Goal: Task Accomplishment & Management: Complete application form

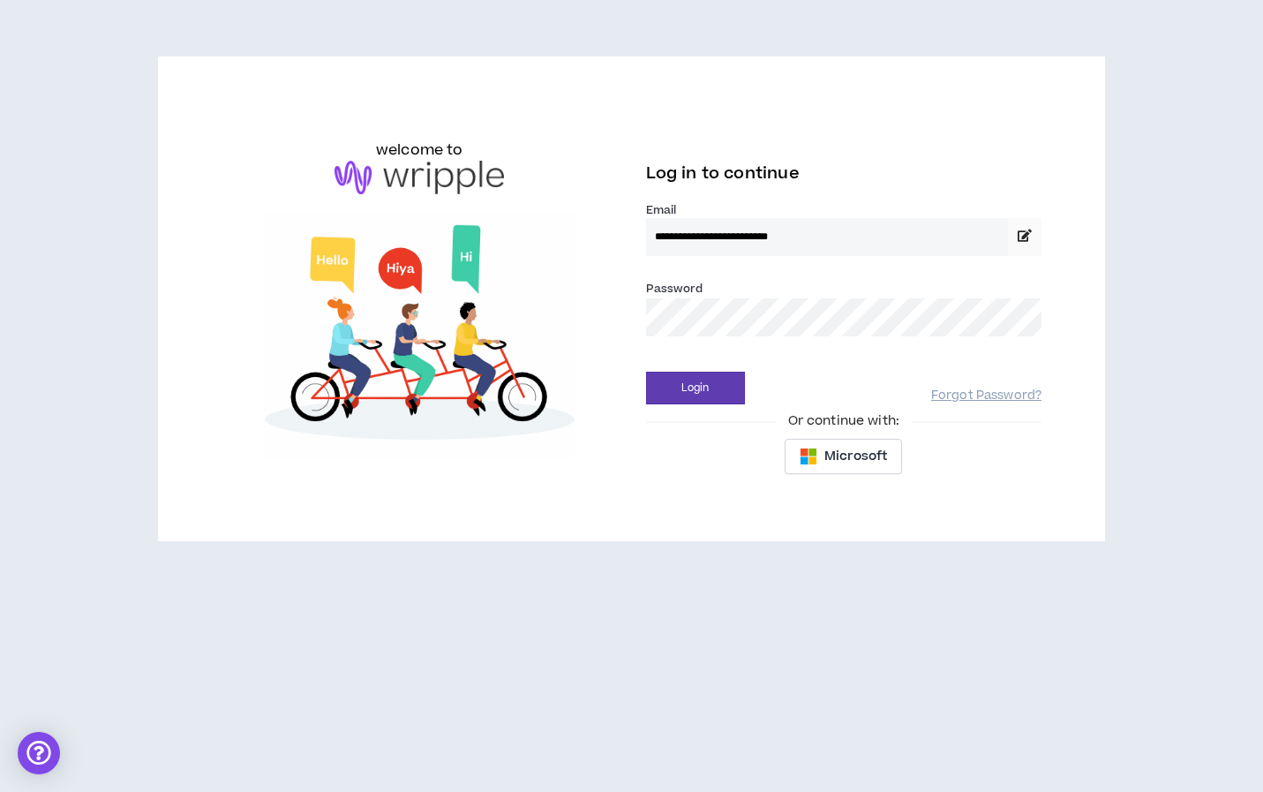
click at [695, 388] on button "Login" at bounding box center [695, 388] width 99 height 33
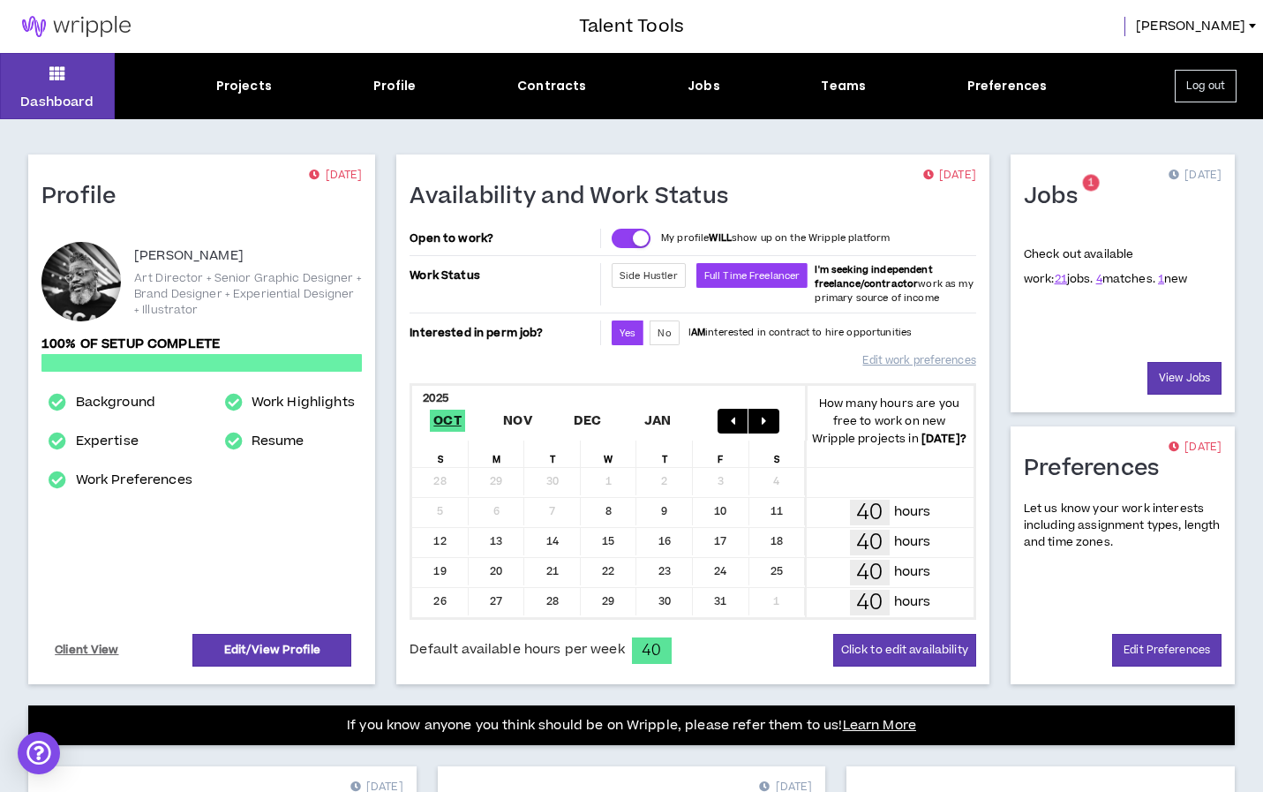
scroll to position [25, 0]
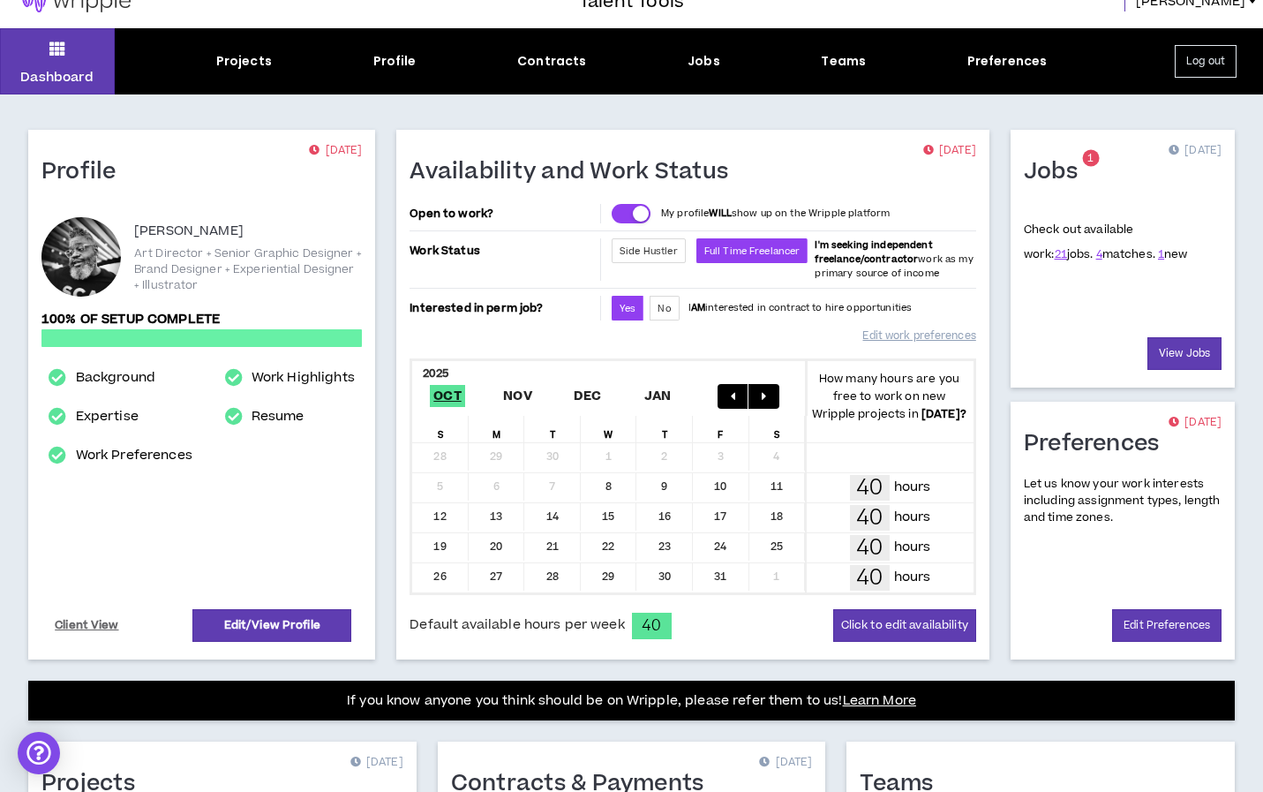
click at [96, 251] on div at bounding box center [80, 256] width 79 height 79
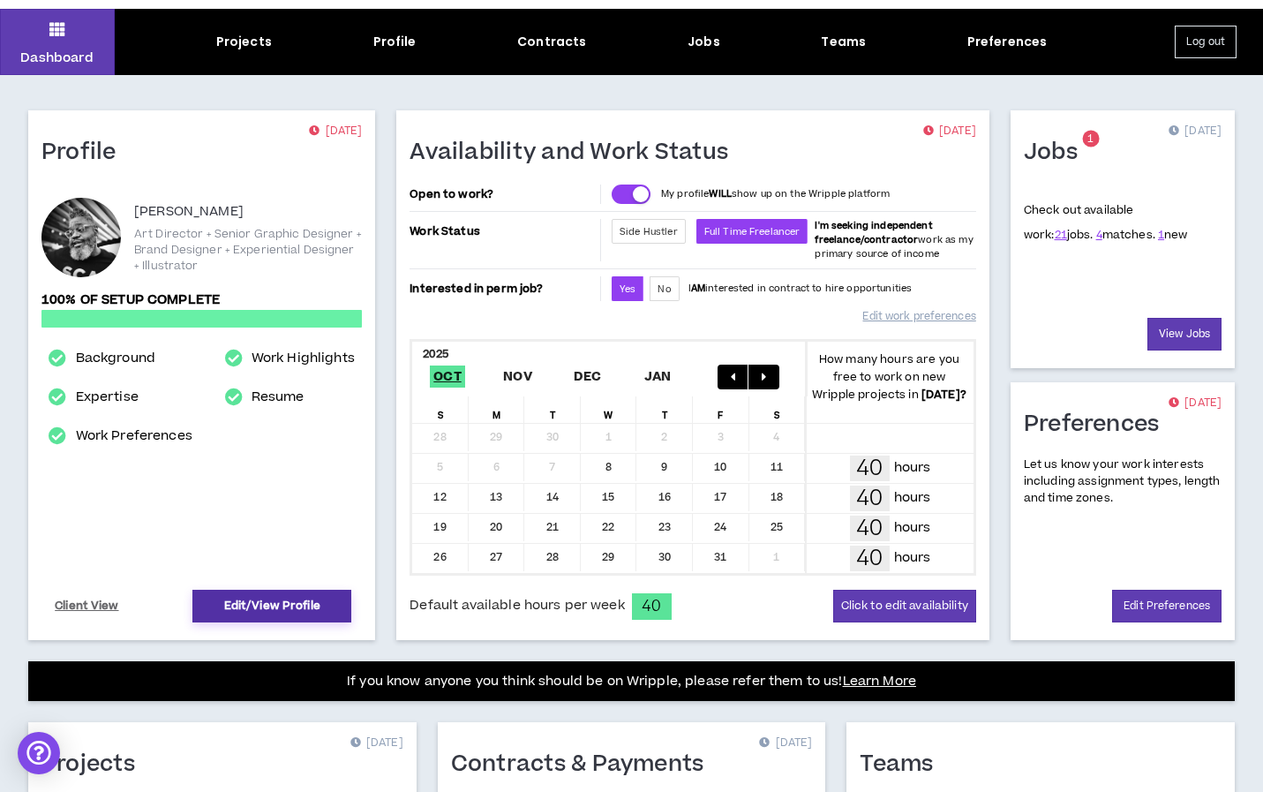
scroll to position [47, 0]
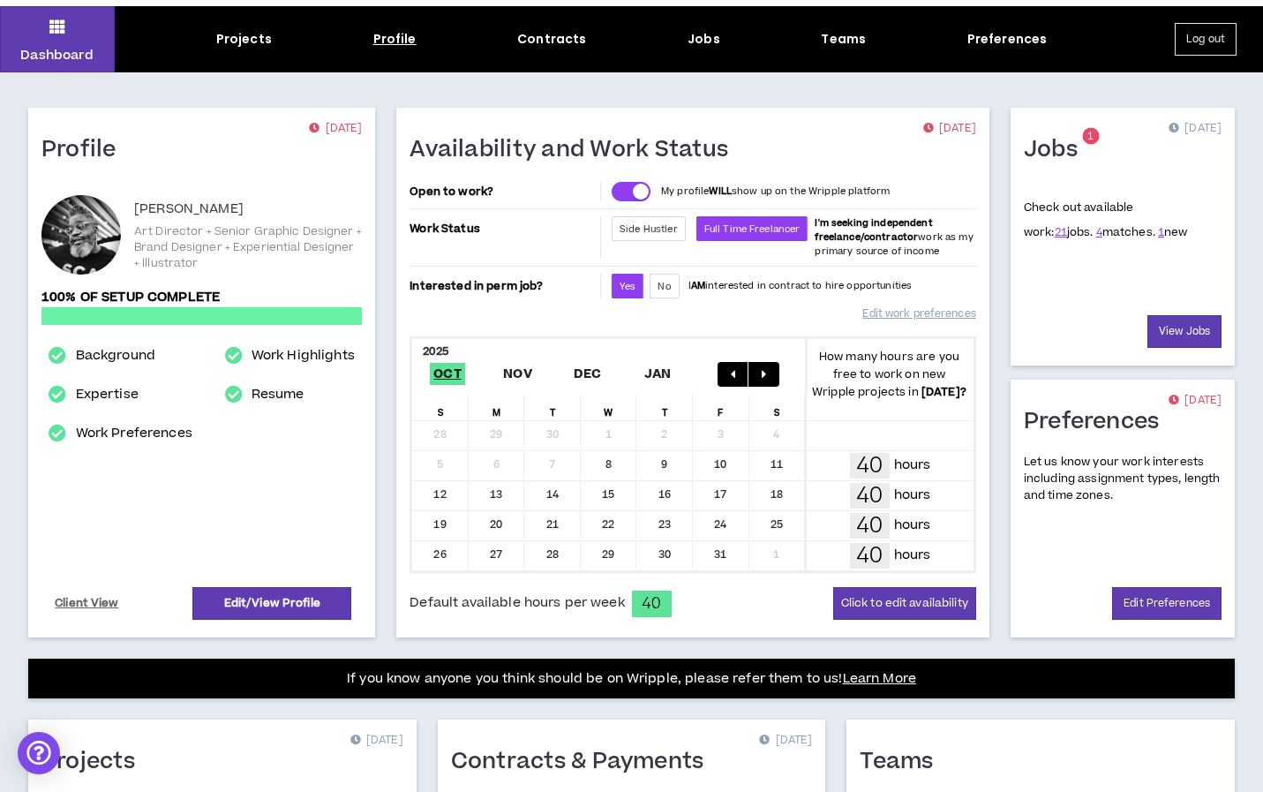
click at [390, 39] on div "Profile" at bounding box center [394, 39] width 43 height 19
select select "*"
select select "US"
select select "*******"
select select "*"
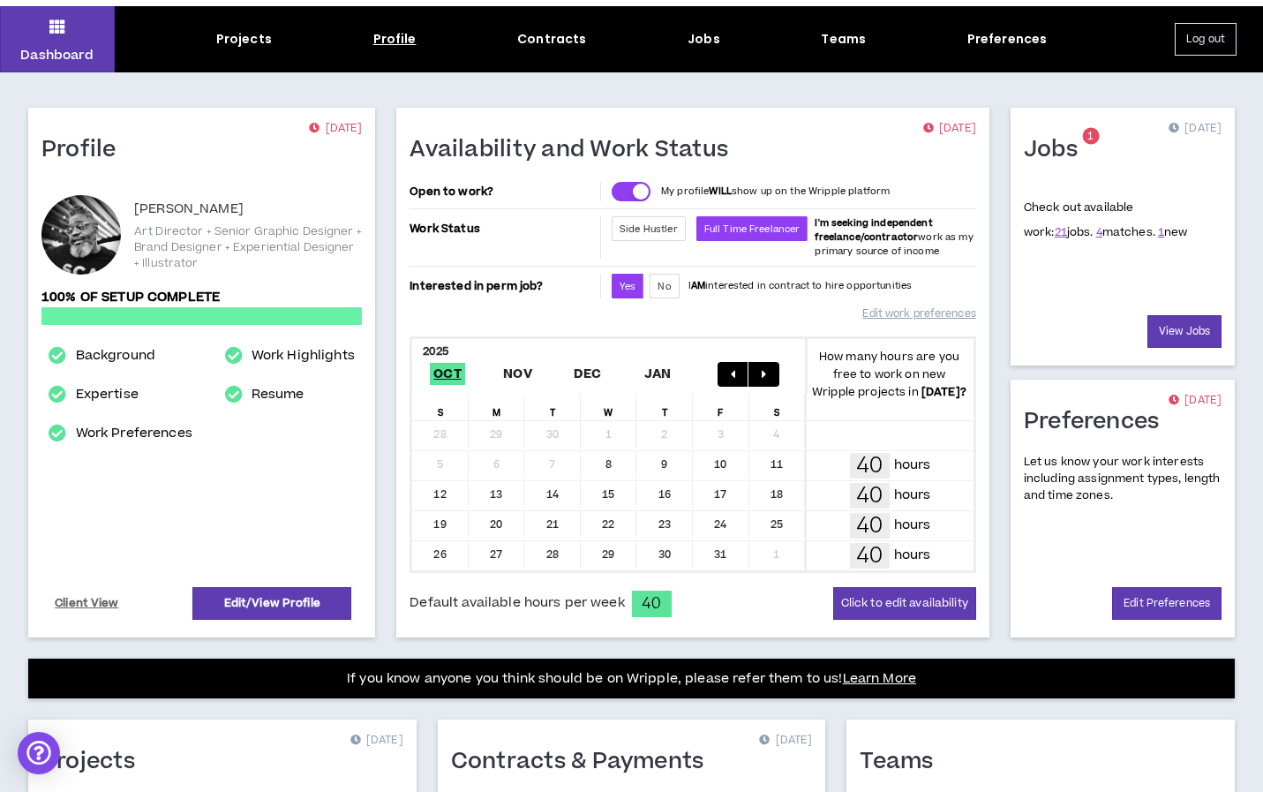
select select "**********"
select select "***"
select select "**********"
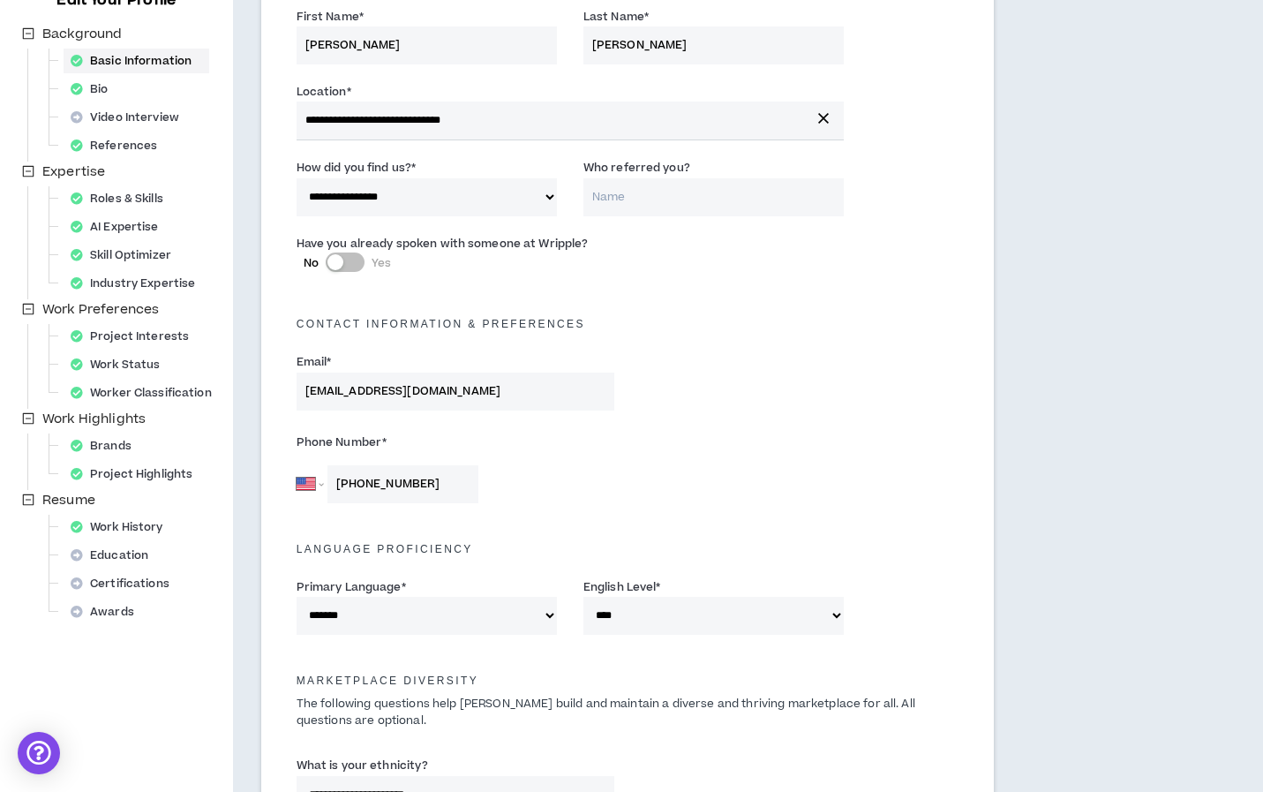
scroll to position [217, 0]
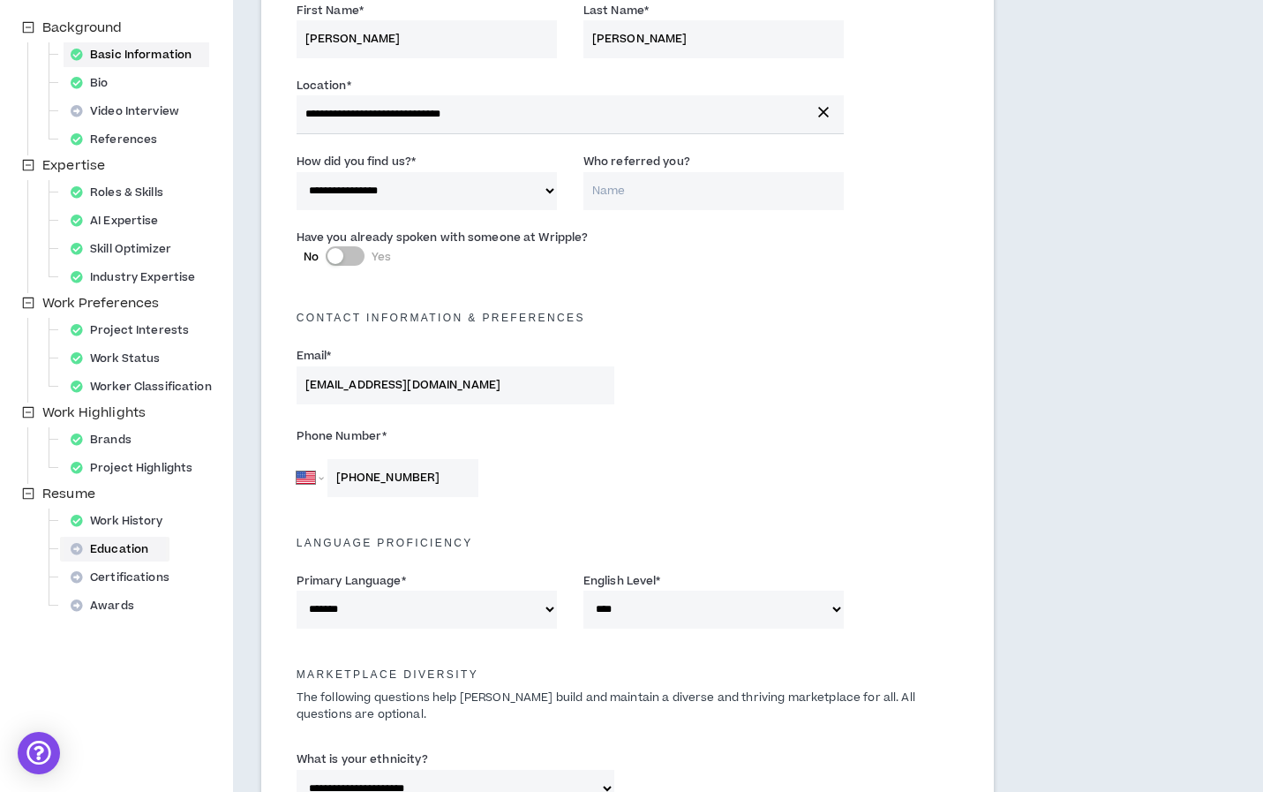
click at [116, 559] on div "Education" at bounding box center [115, 549] width 102 height 25
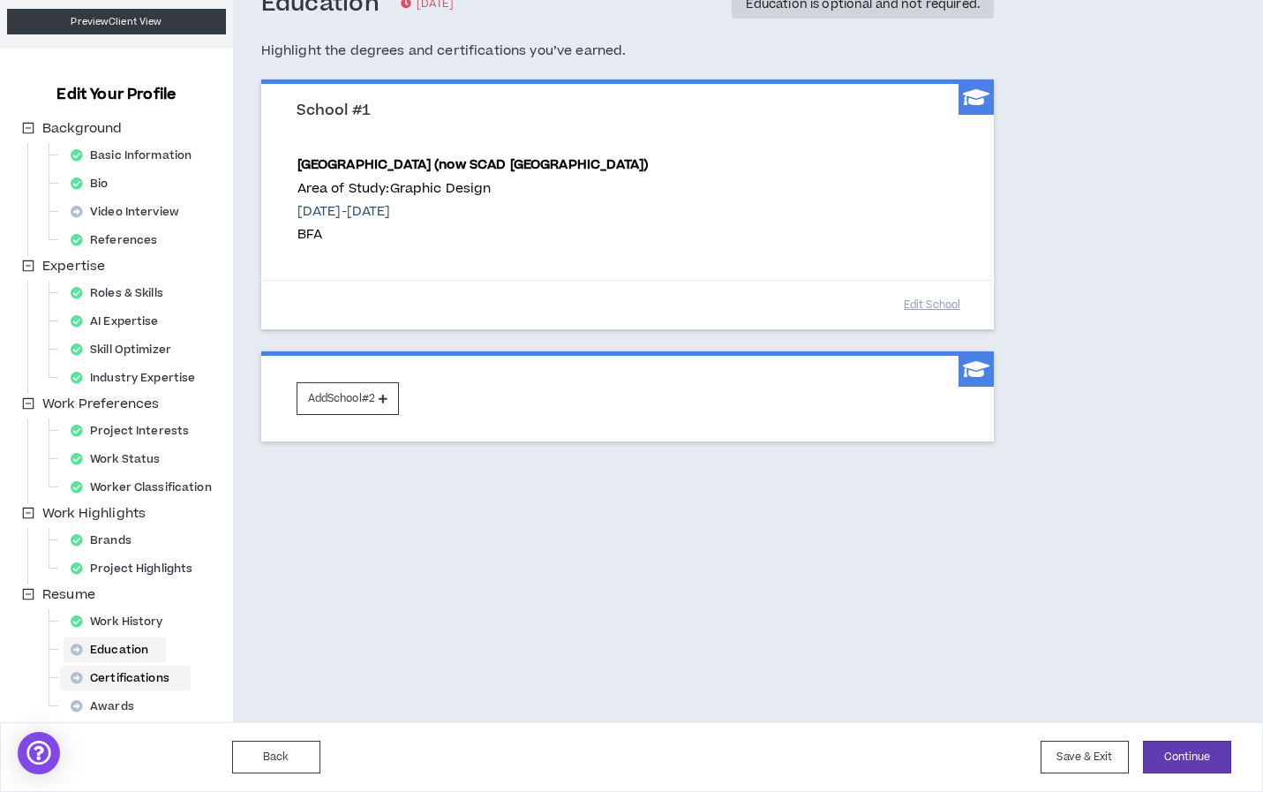
click at [110, 675] on div "Certifications" at bounding box center [126, 678] width 124 height 25
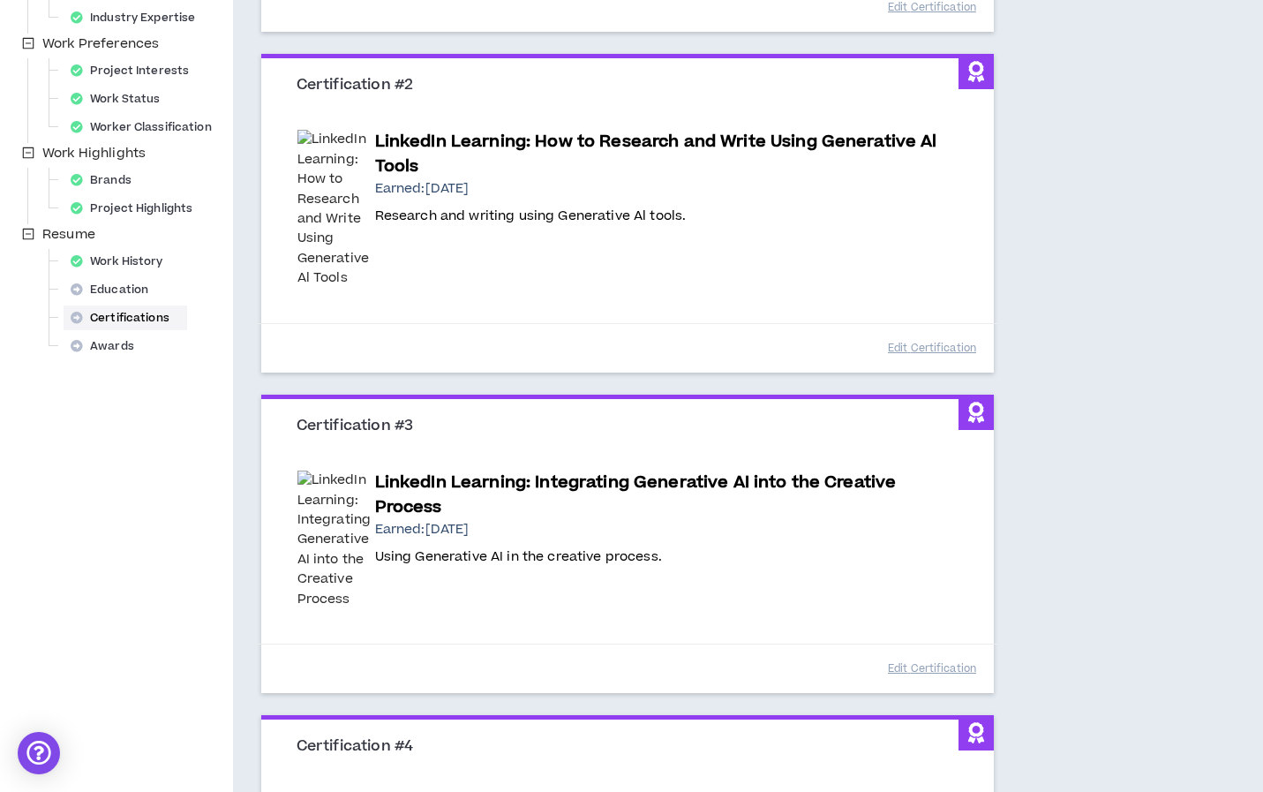
scroll to position [411, 0]
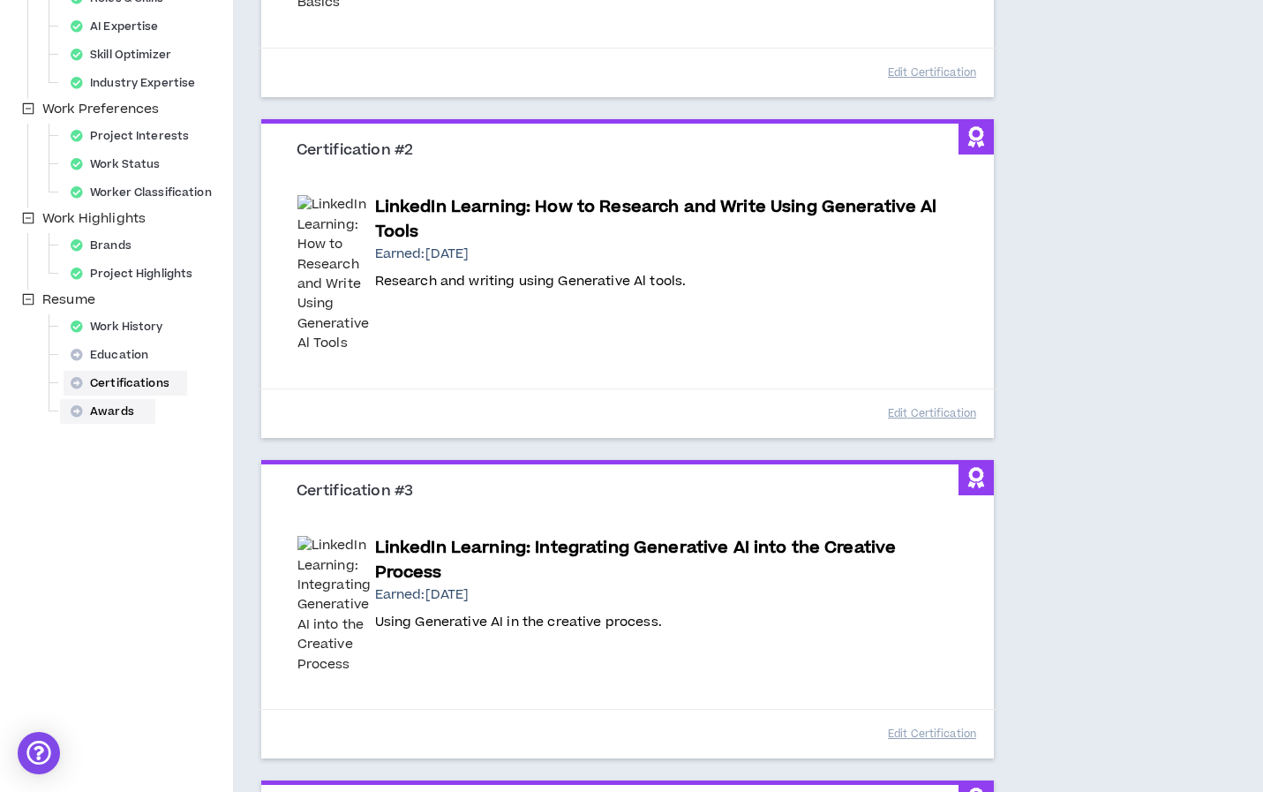
click at [122, 418] on div "Awards" at bounding box center [108, 411] width 88 height 25
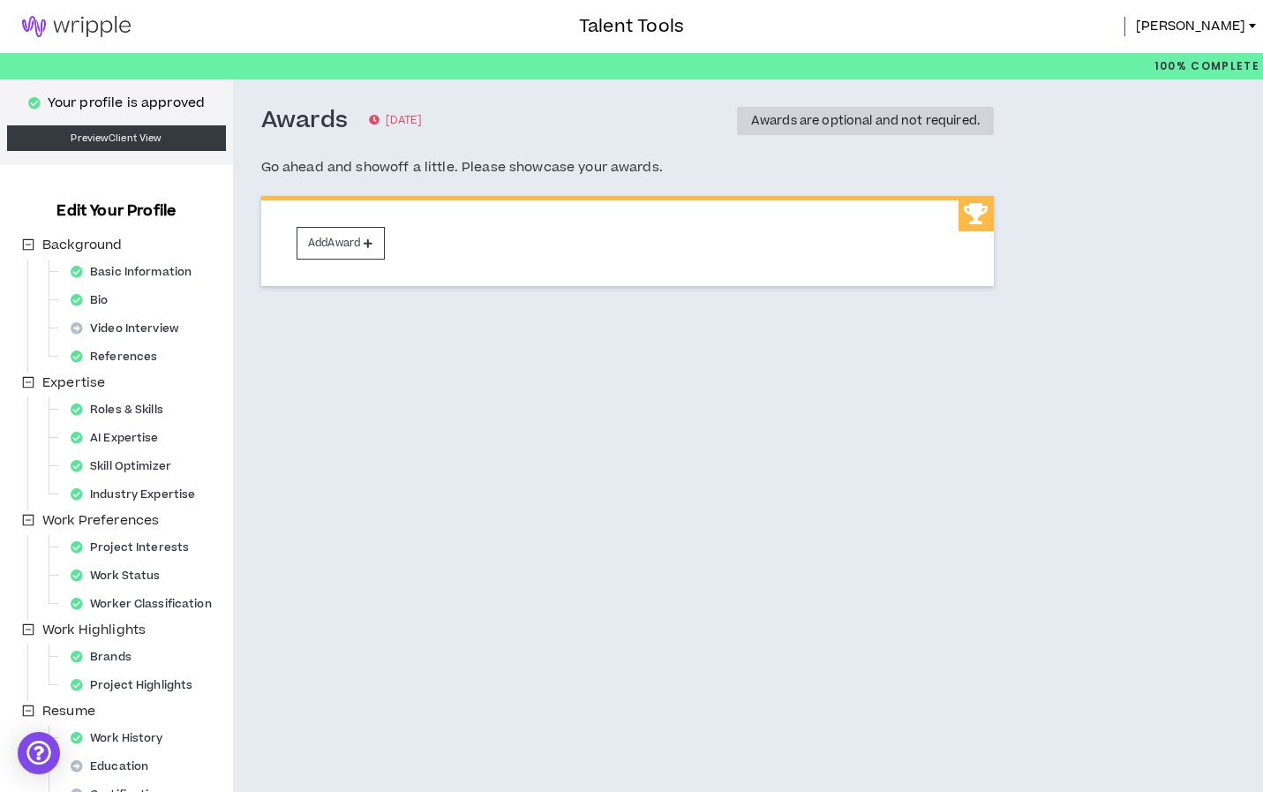
click at [94, 22] on img at bounding box center [76, 26] width 153 height 21
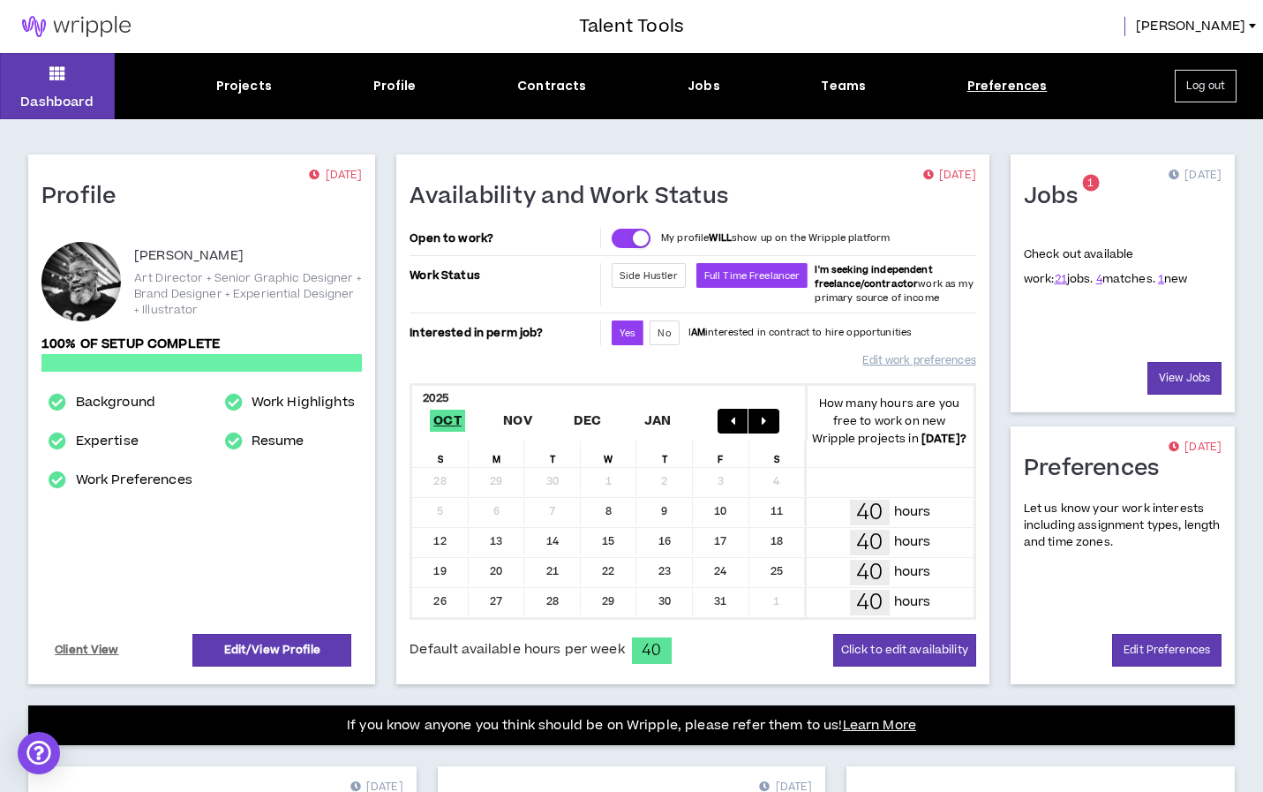
click at [984, 91] on div "Preferences" at bounding box center [1008, 86] width 80 height 19
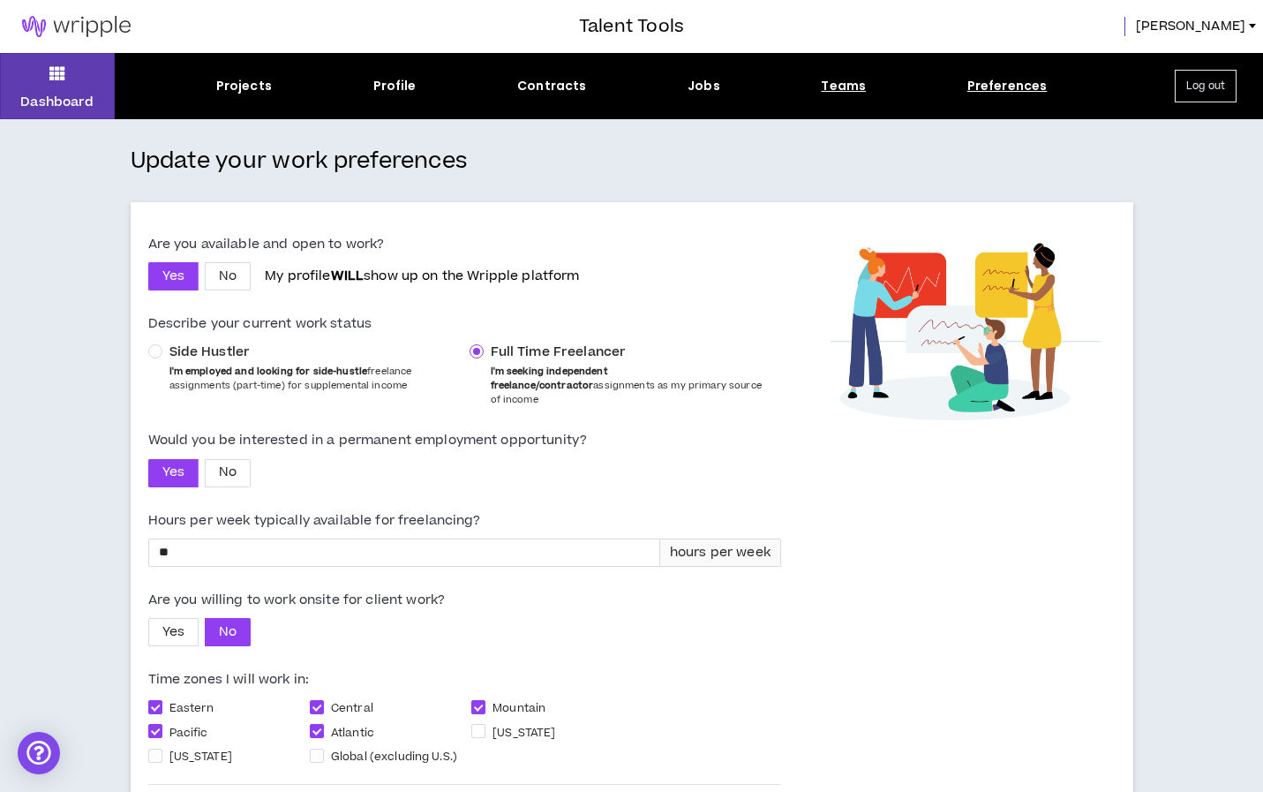
click at [845, 81] on div "Teams" at bounding box center [843, 86] width 45 height 19
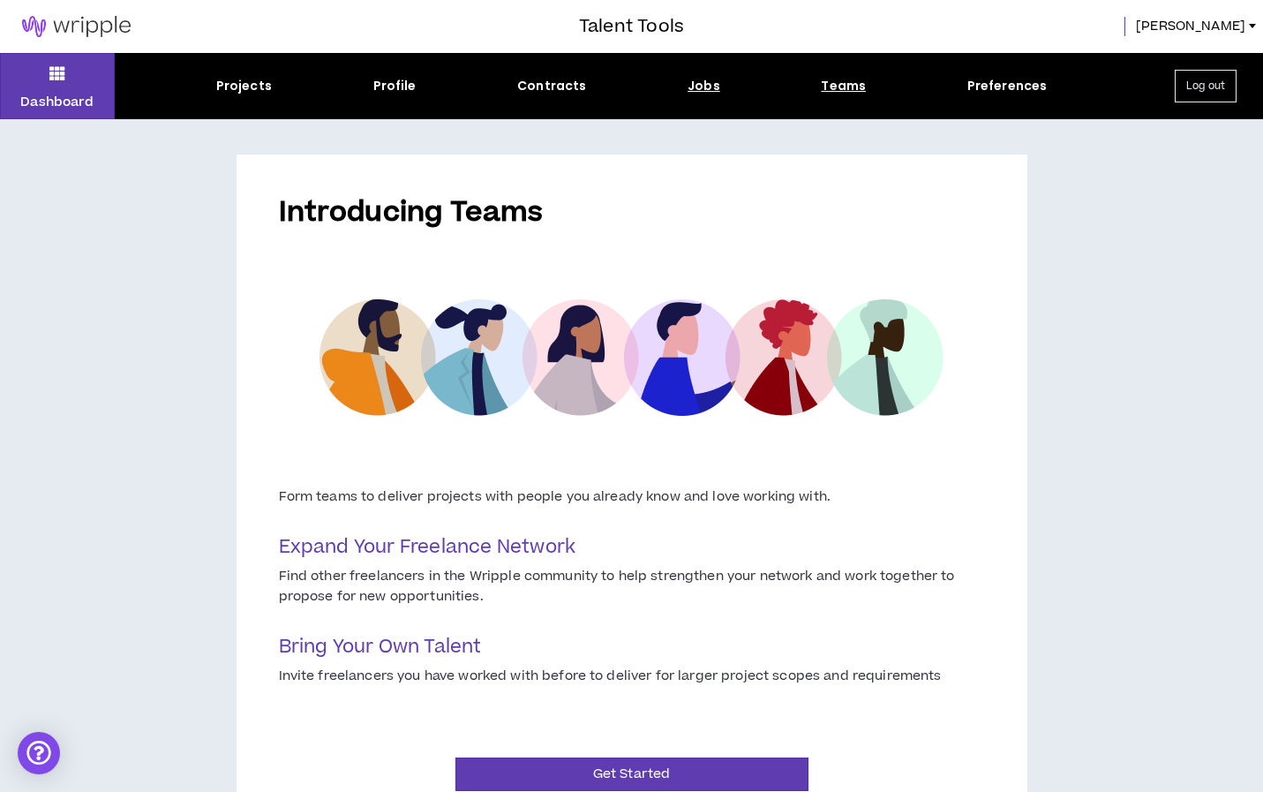
click at [705, 87] on div "Jobs" at bounding box center [704, 86] width 33 height 19
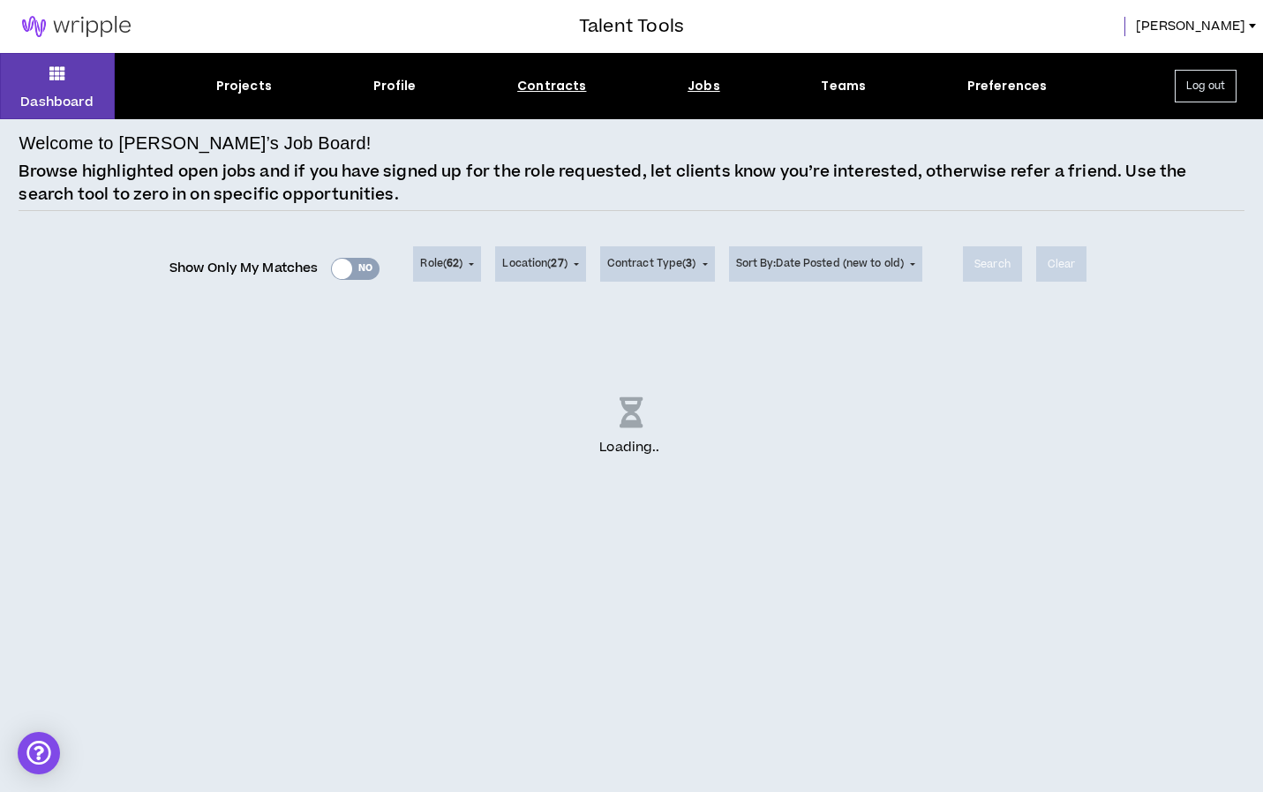
click at [577, 82] on div "Contracts" at bounding box center [551, 86] width 69 height 19
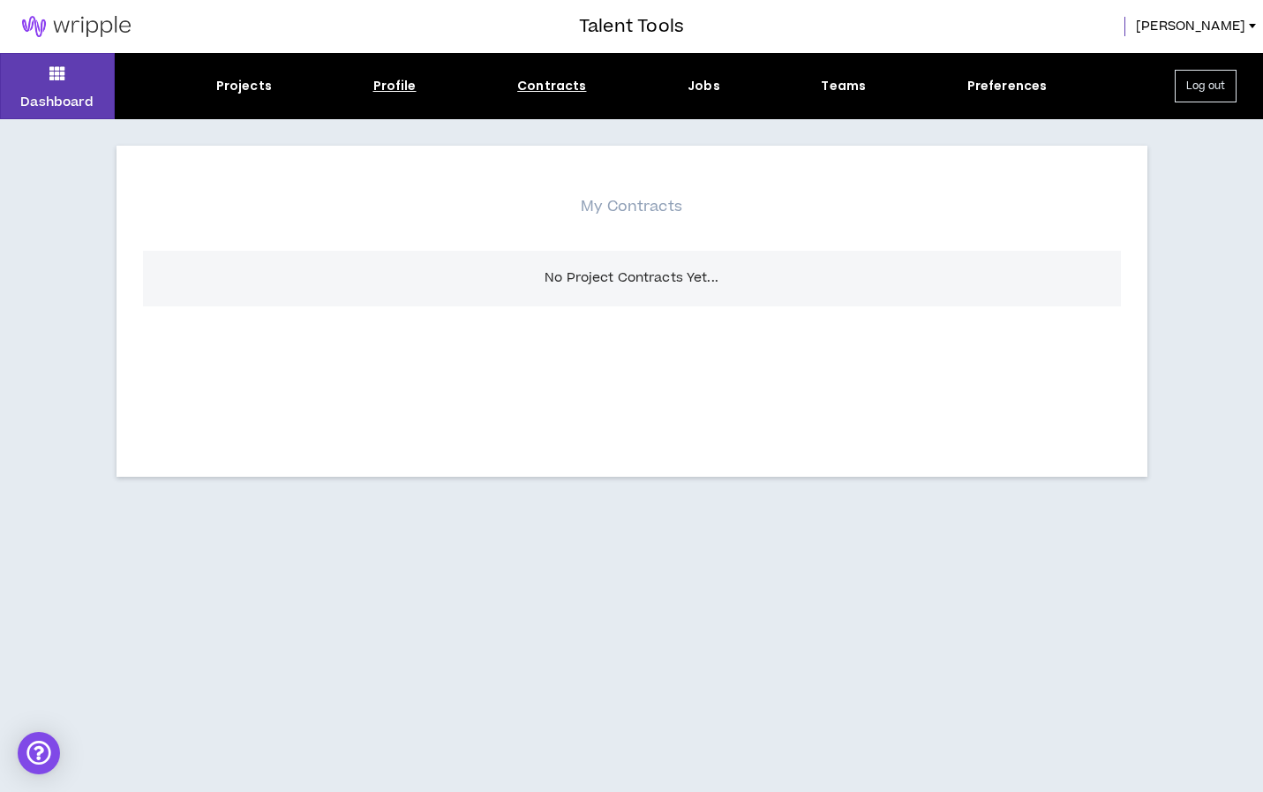
click at [407, 80] on div "Profile" at bounding box center [394, 86] width 43 height 19
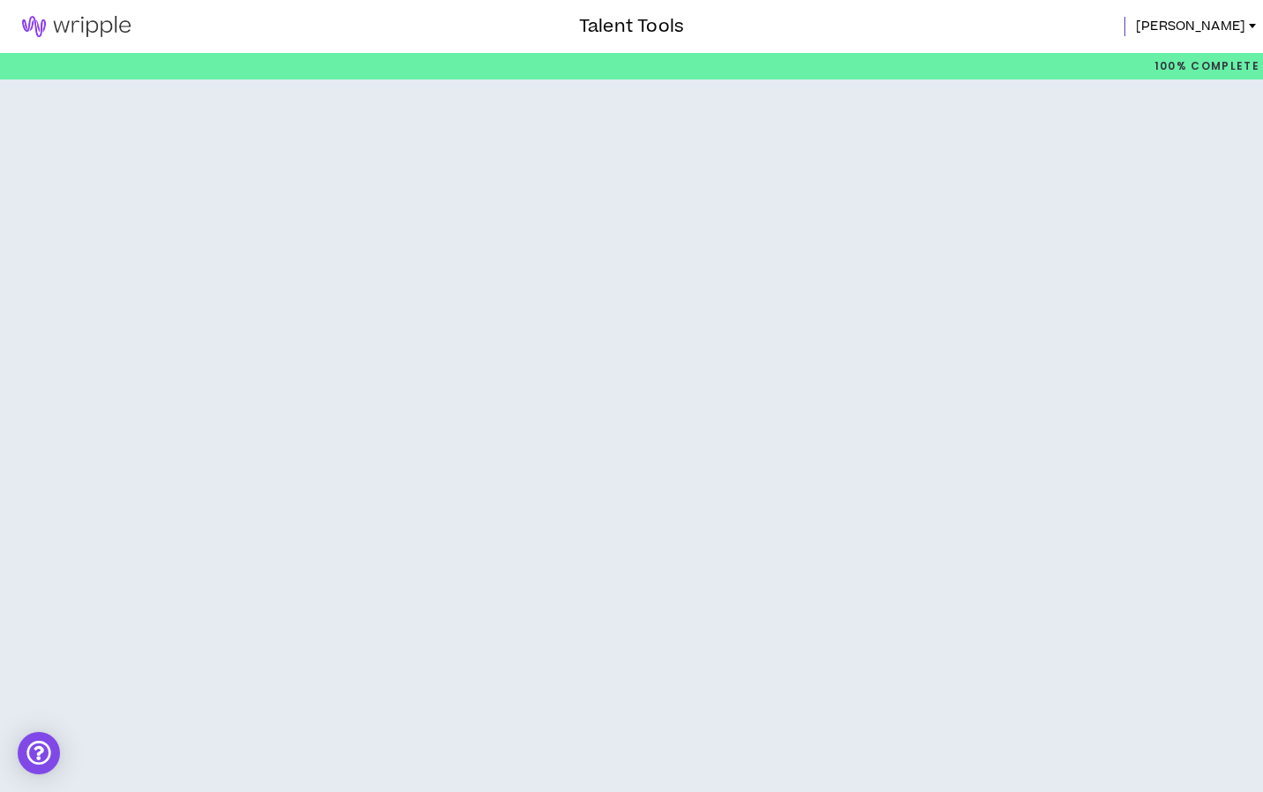
select select "*"
select select "US"
select select "*******"
select select "*"
select select "**********"
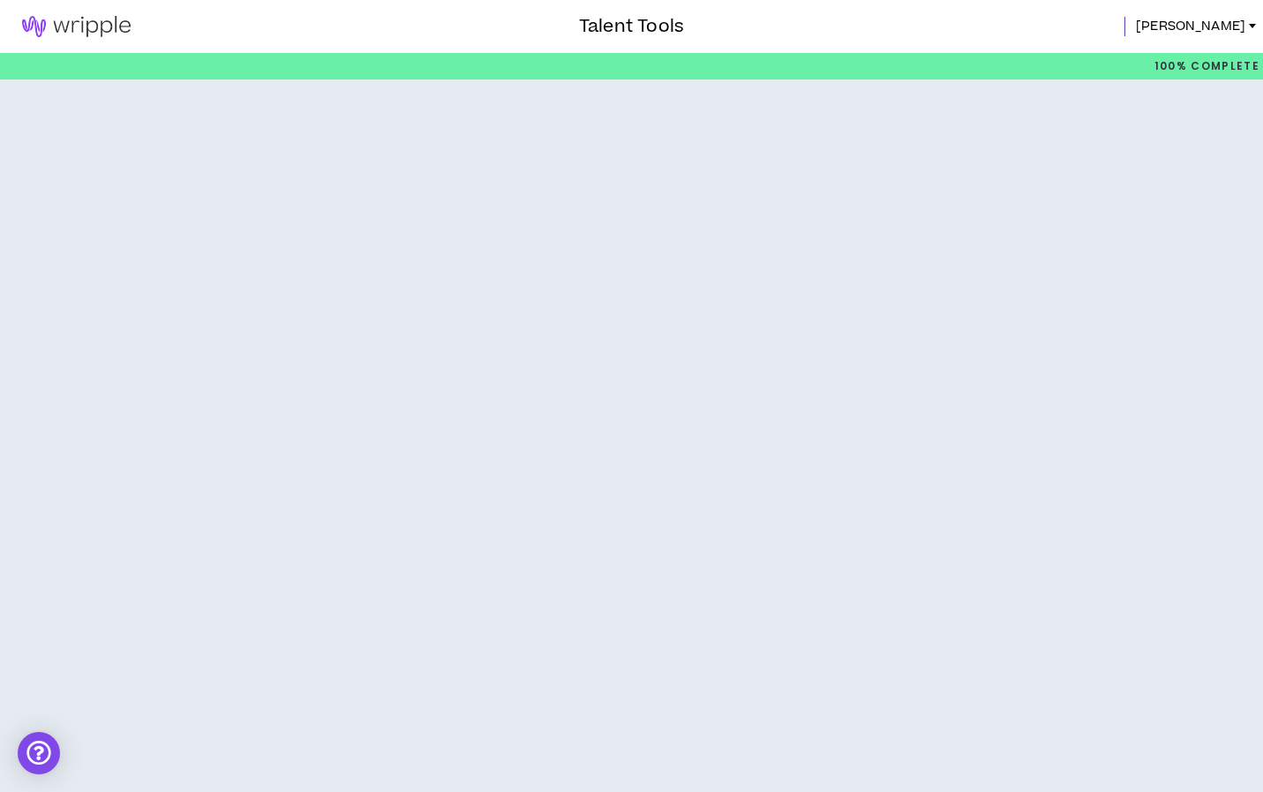
select select "**********"
select select "***"
select select "**********"
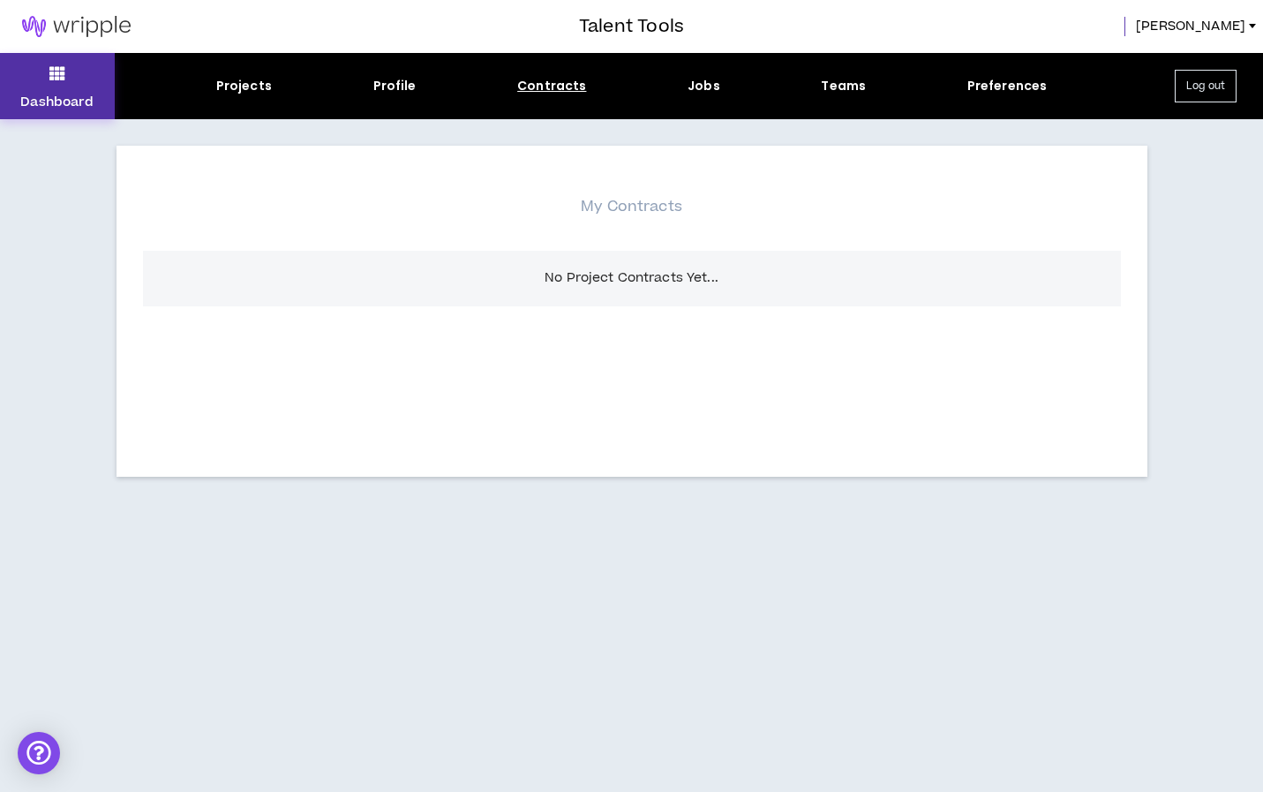
click at [72, 79] on button "Dashboard" at bounding box center [57, 86] width 115 height 66
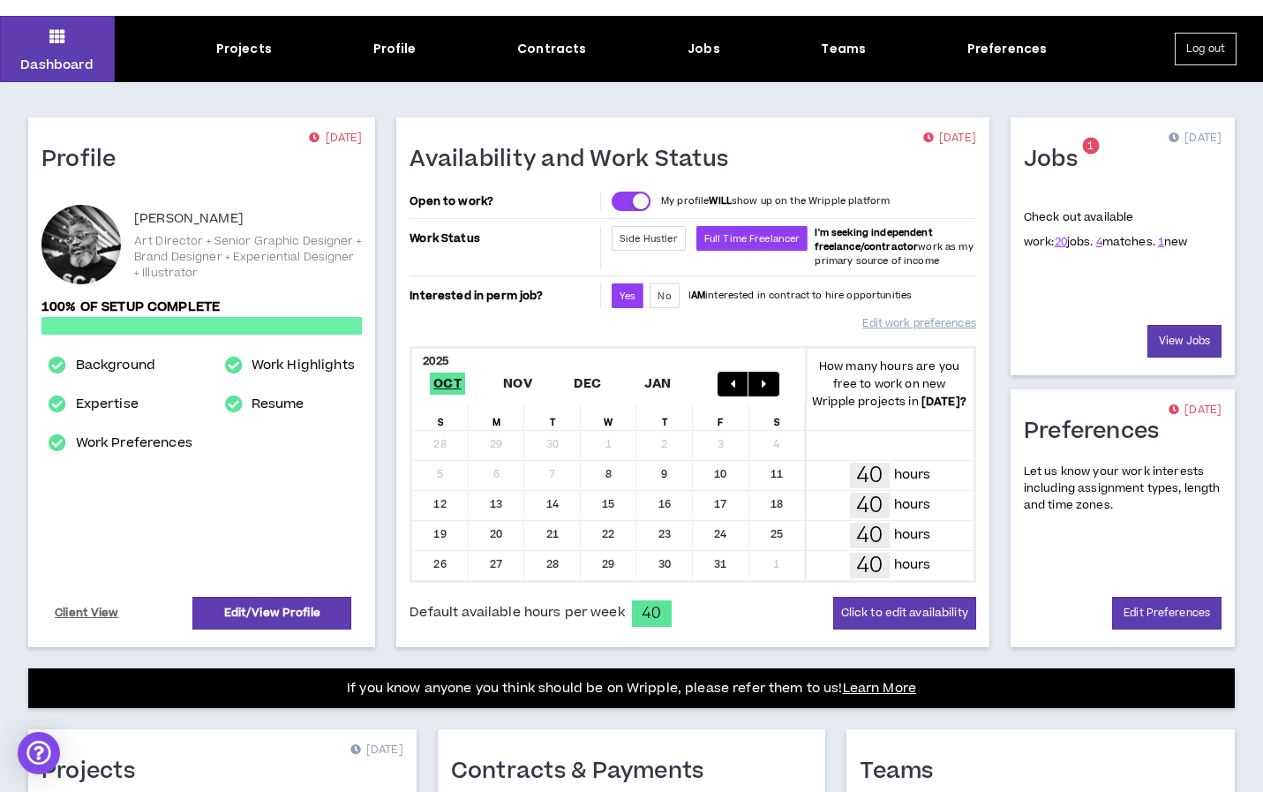
scroll to position [54, 0]
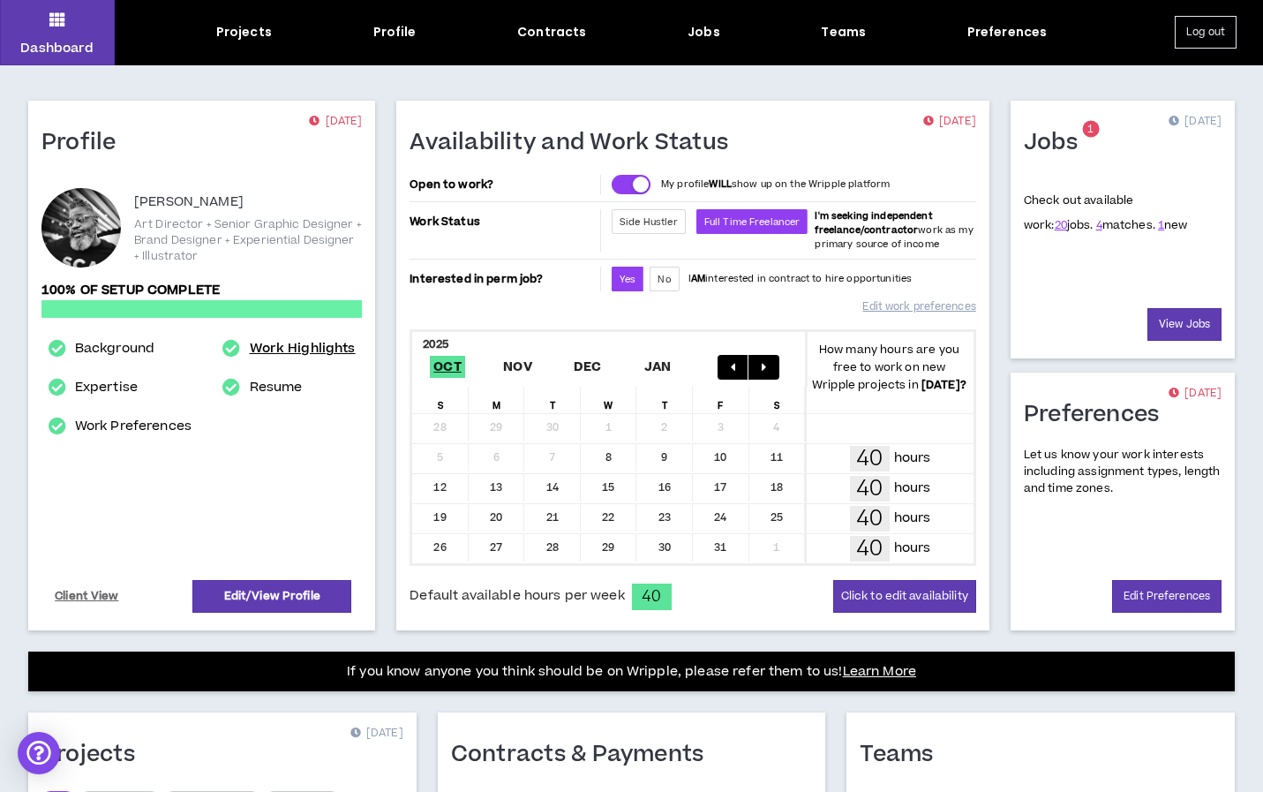
click at [282, 353] on link "Work Highlights" at bounding box center [303, 348] width 106 height 21
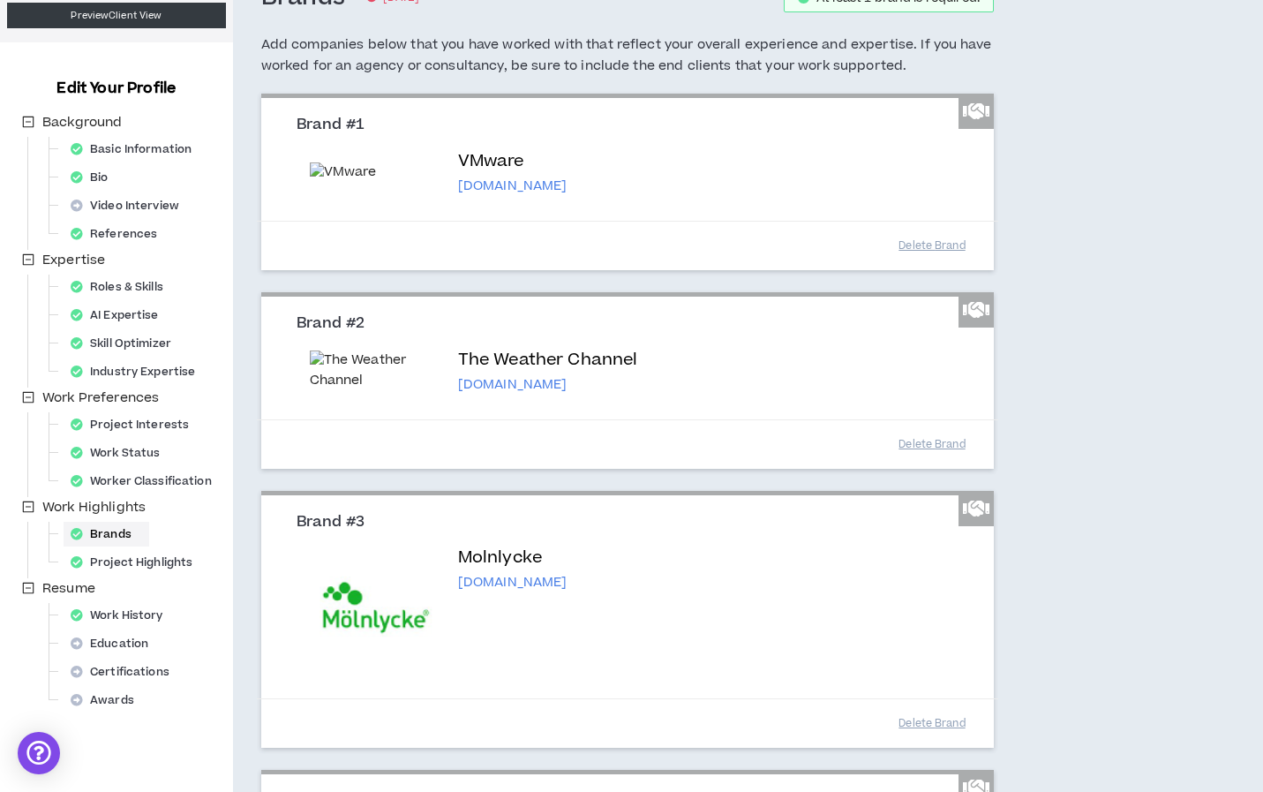
scroll to position [126, 0]
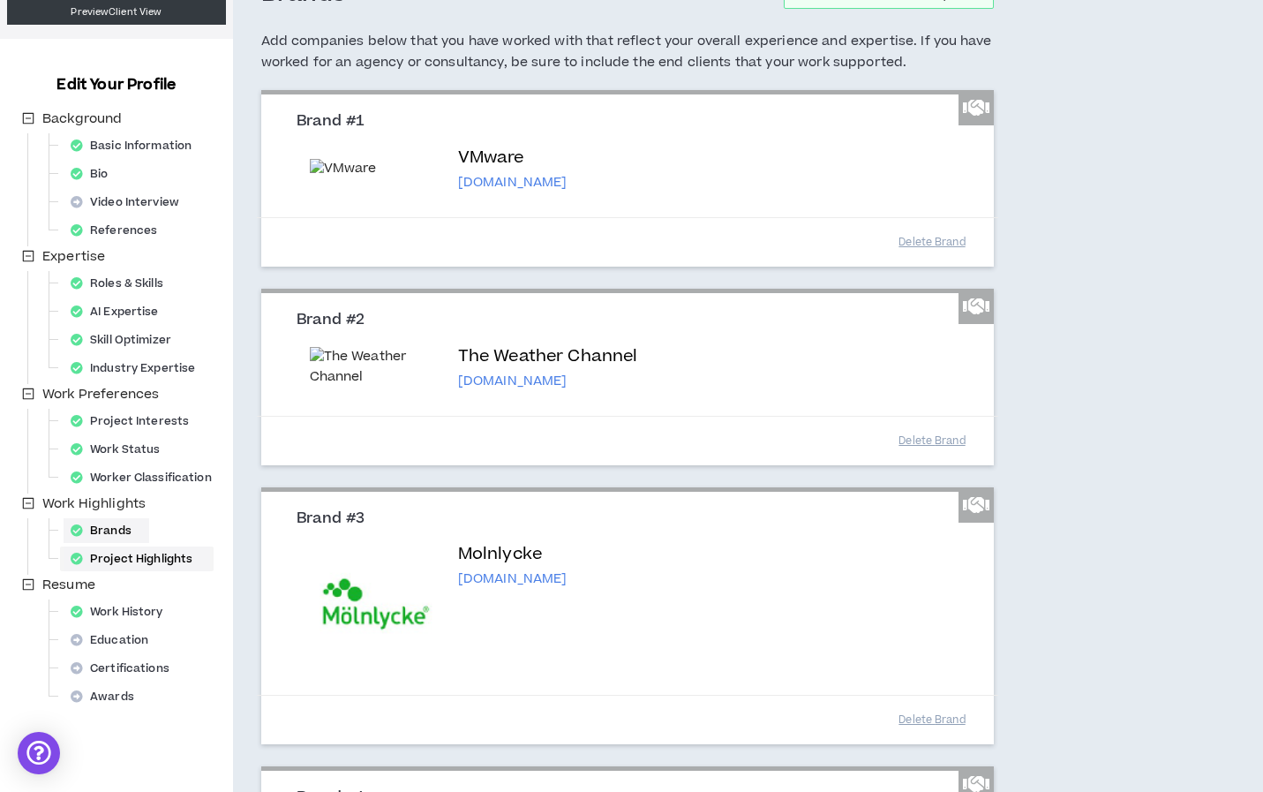
click at [162, 558] on div "Project Highlights" at bounding box center [137, 559] width 147 height 25
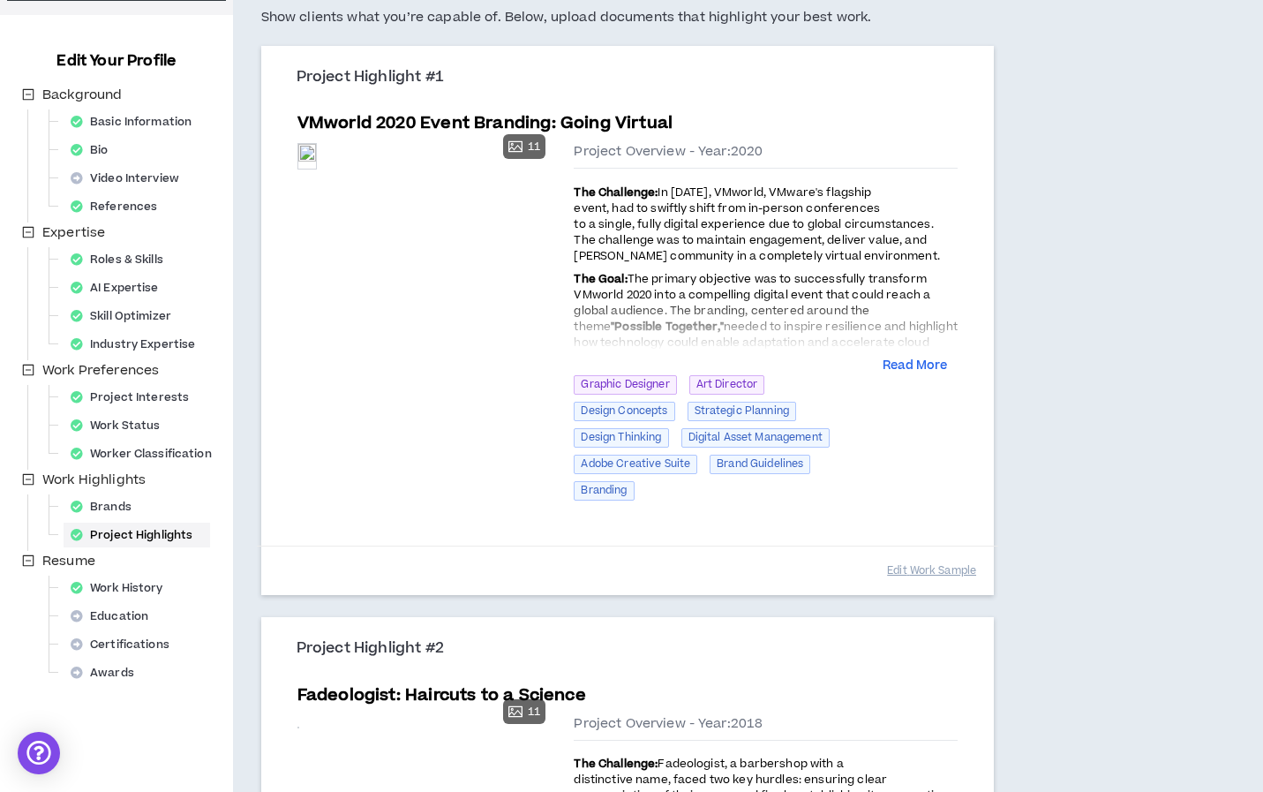
scroll to position [132, 0]
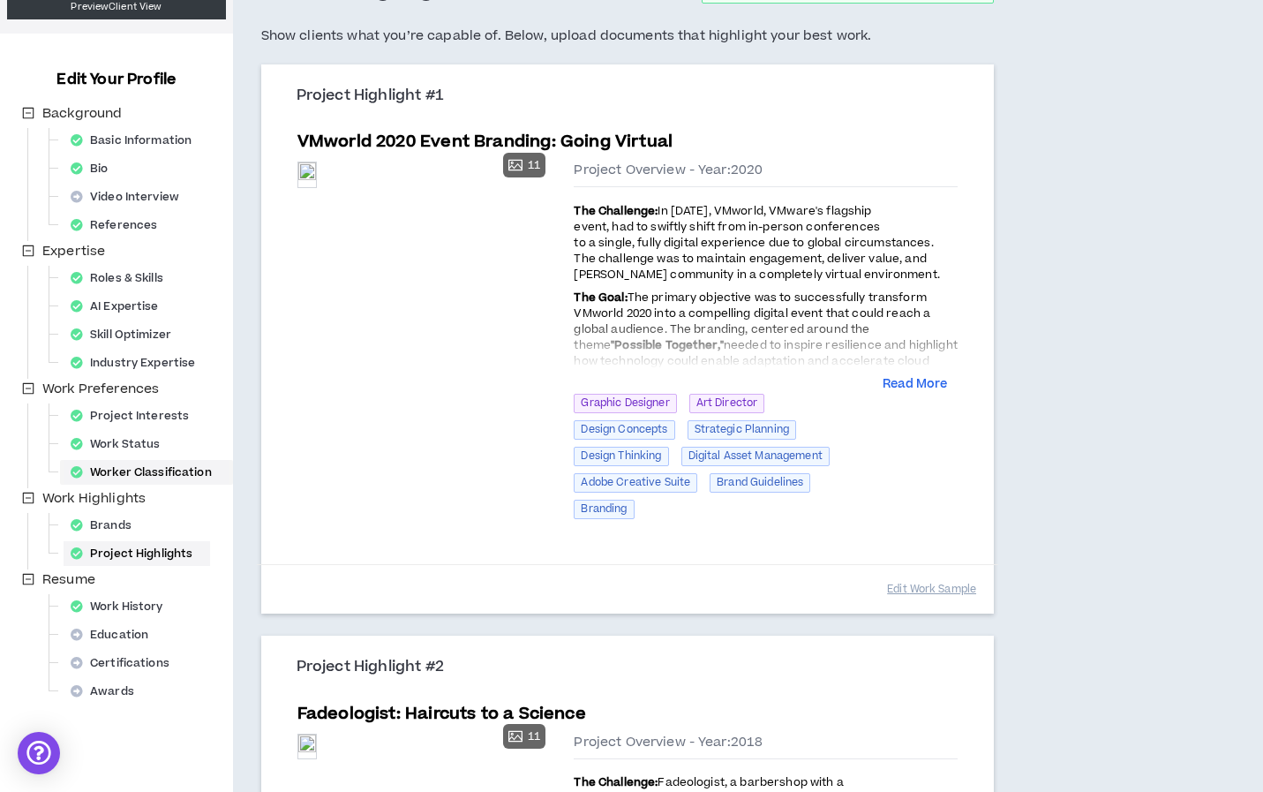
click at [171, 471] on div "Worker Classification" at bounding box center [147, 472] width 166 height 25
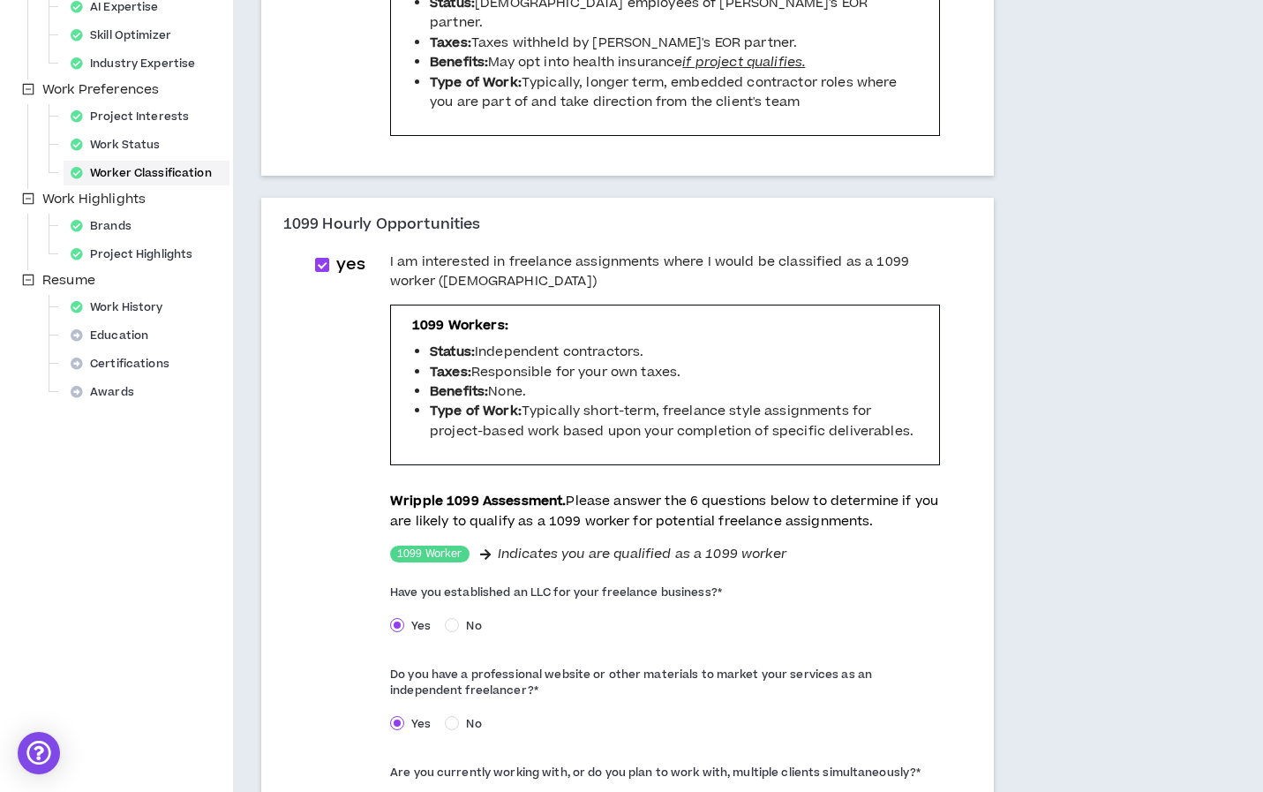
scroll to position [388, 0]
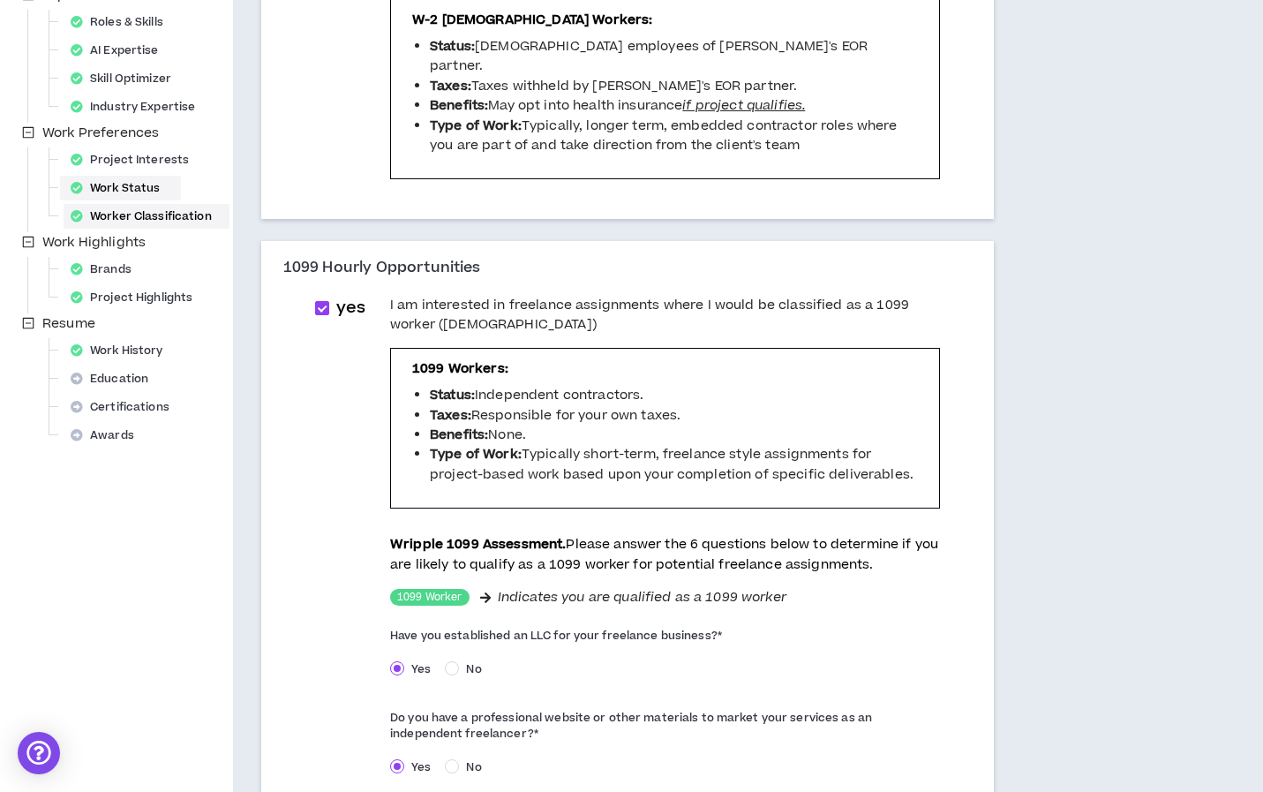
click at [152, 190] on div "Work Status" at bounding box center [121, 188] width 114 height 25
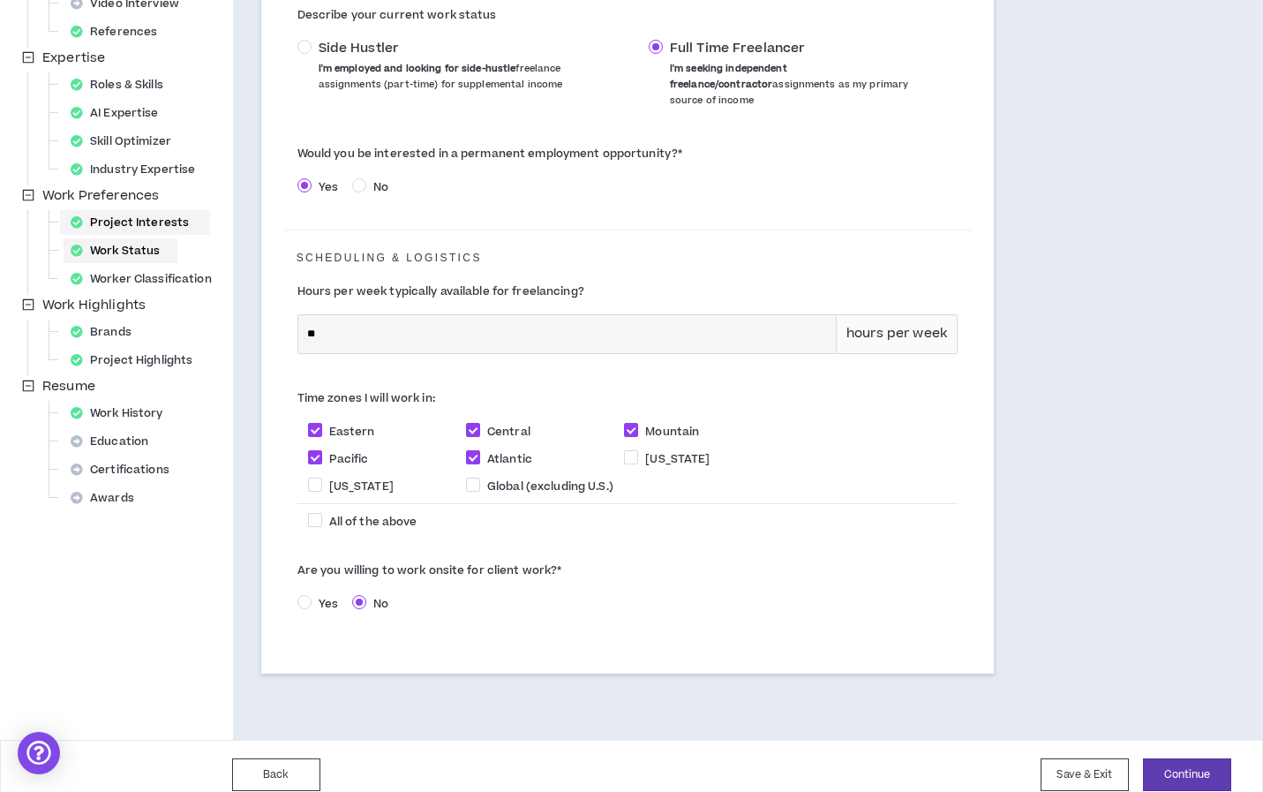
click at [158, 213] on div "Project Interests" at bounding box center [135, 222] width 143 height 25
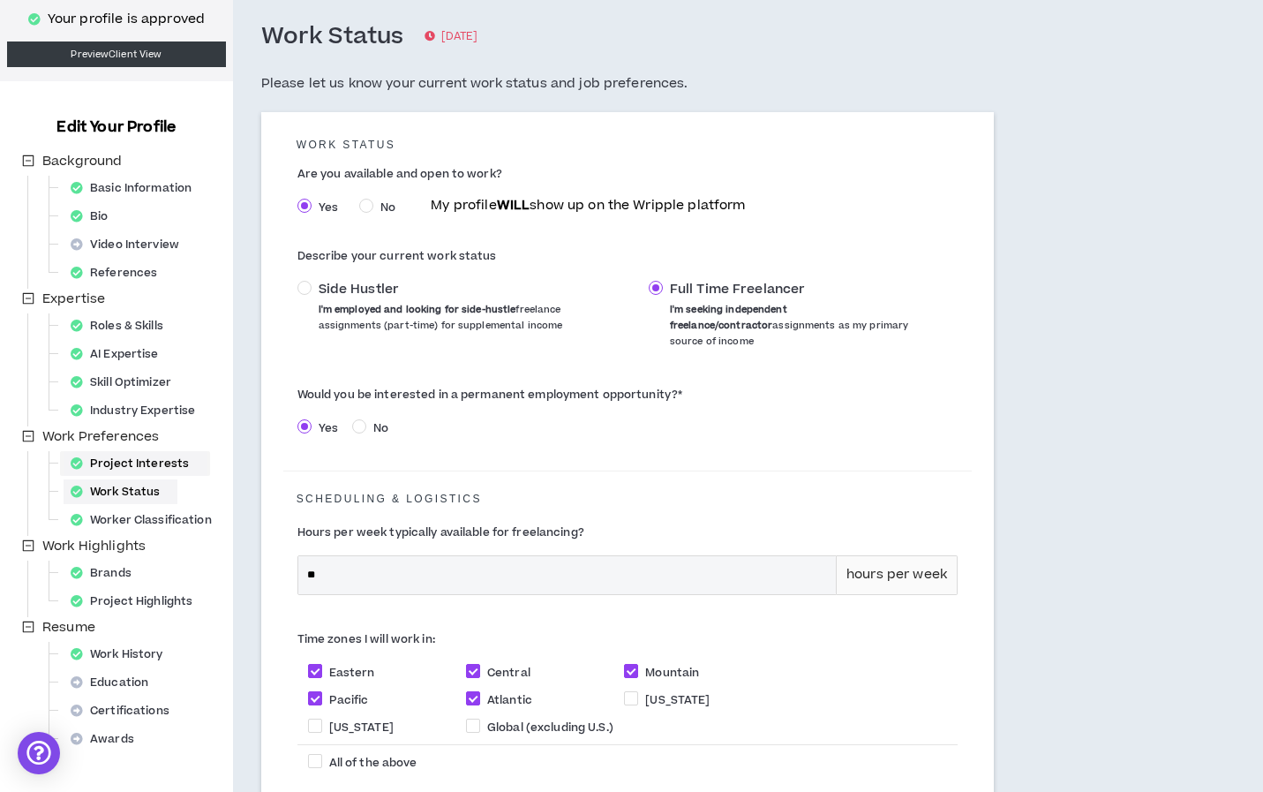
select select "*"
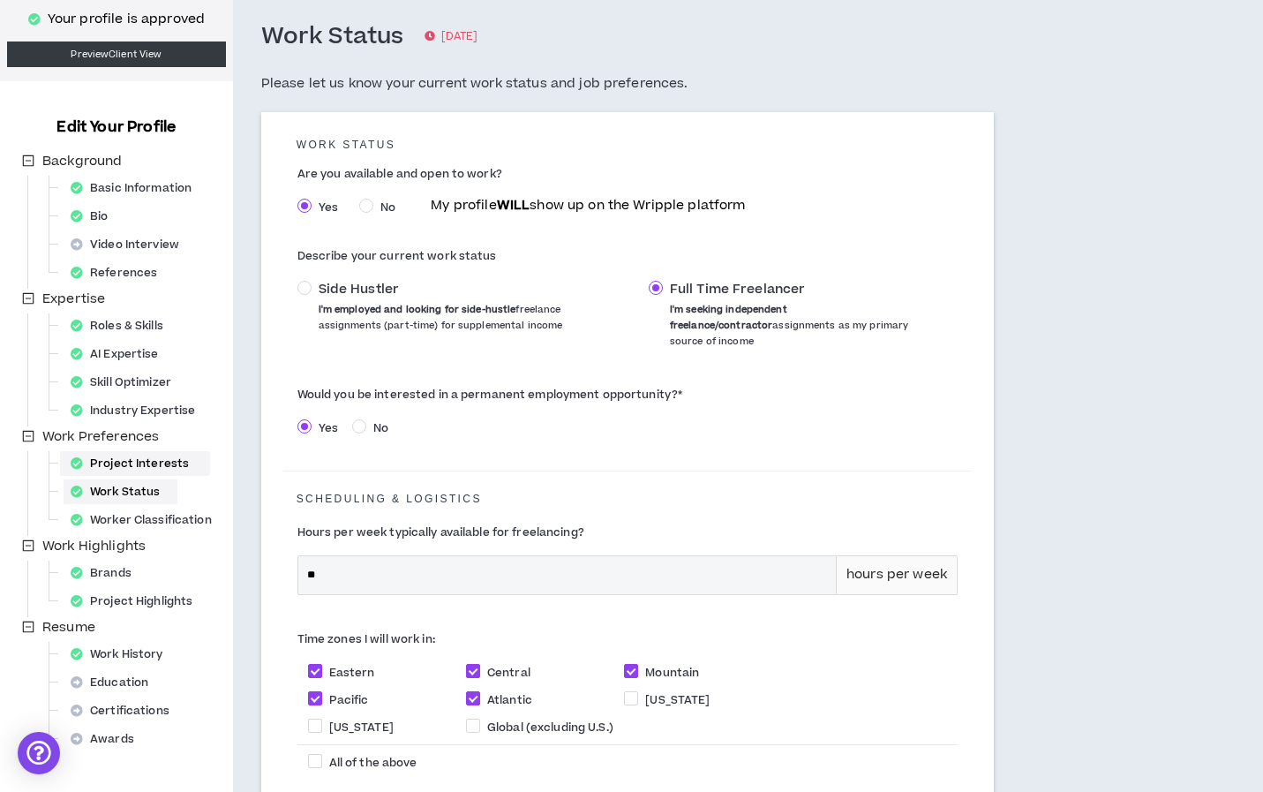
select select "*"
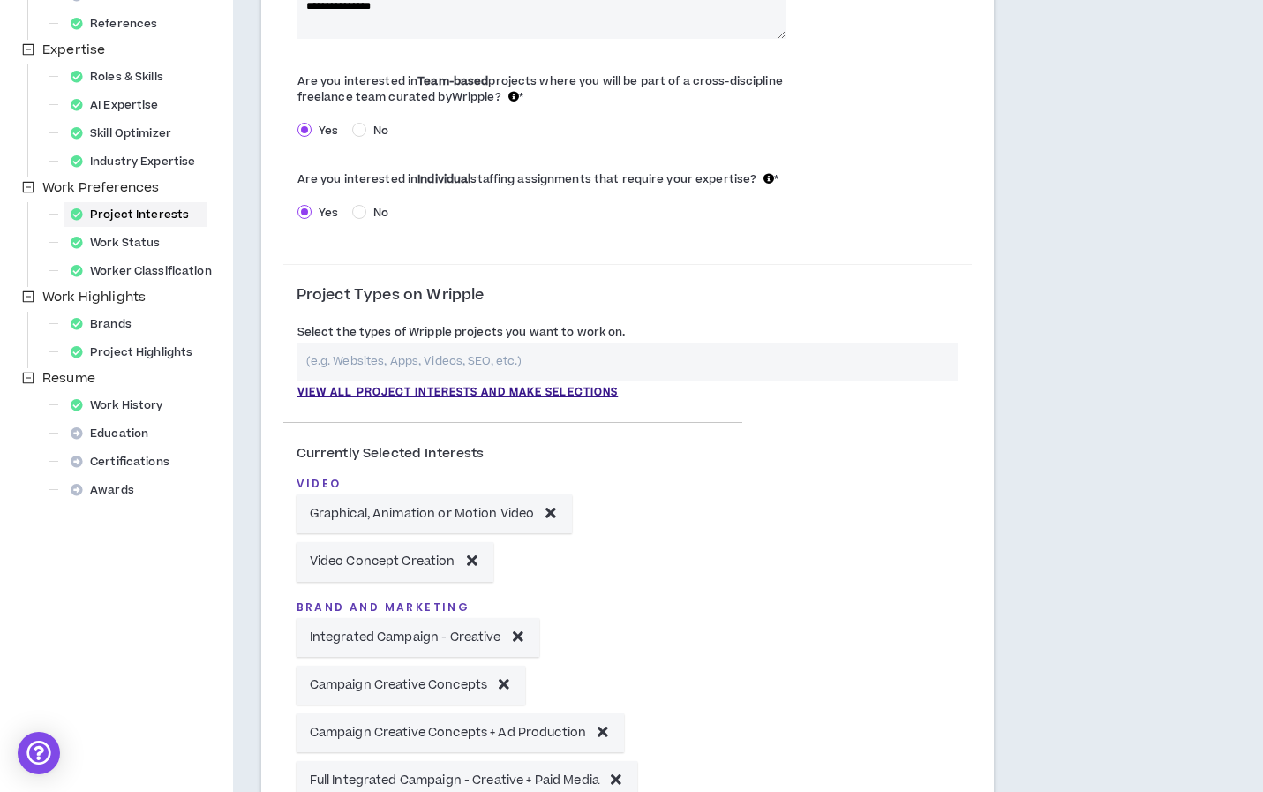
scroll to position [312, 0]
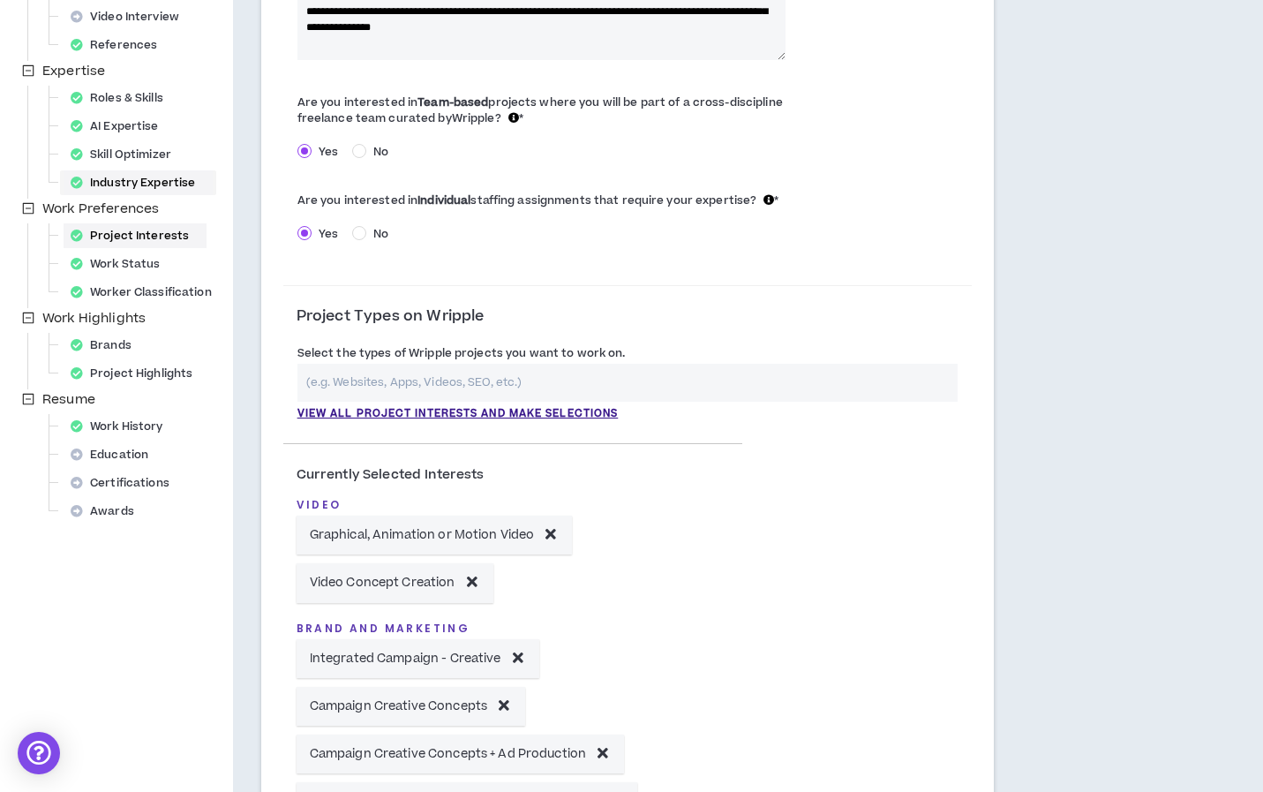
click at [181, 183] on div "Industry Expertise" at bounding box center [138, 182] width 149 height 25
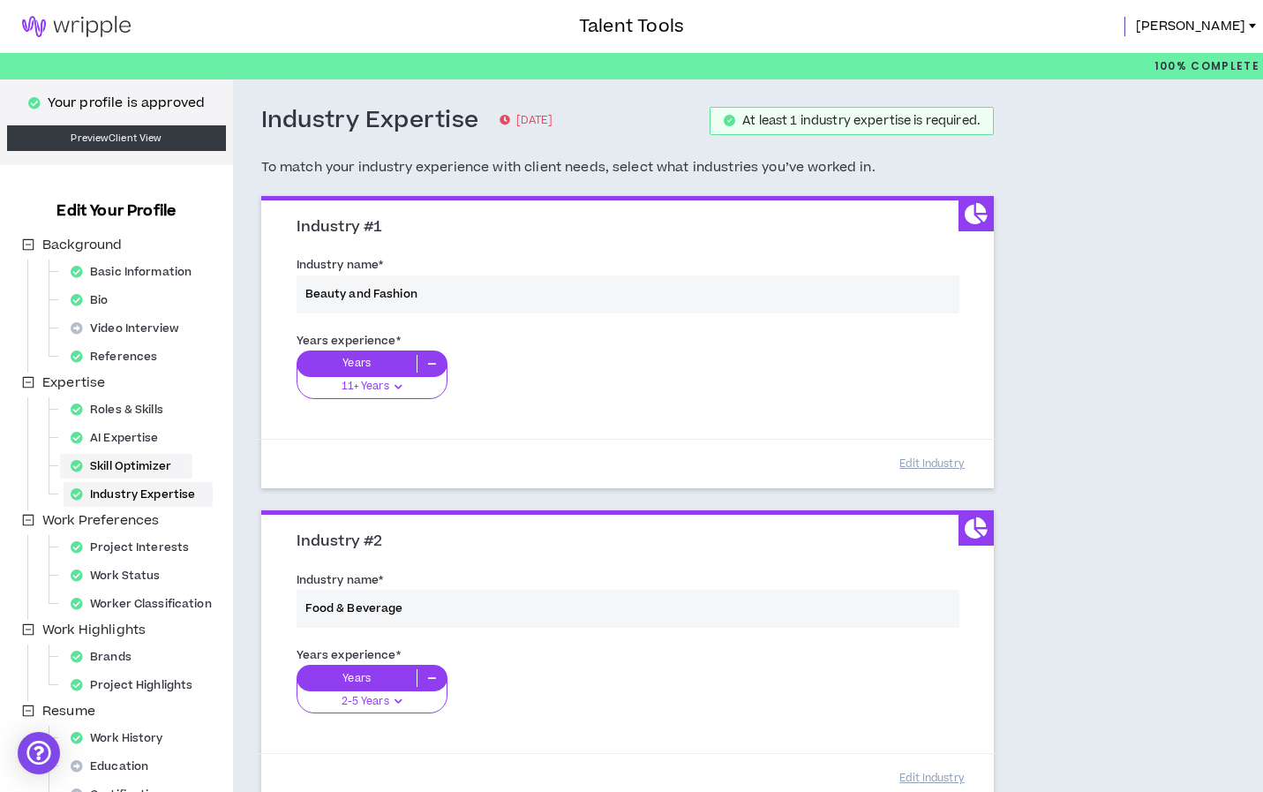
click at [148, 467] on div "Skill Optimizer" at bounding box center [126, 466] width 125 height 25
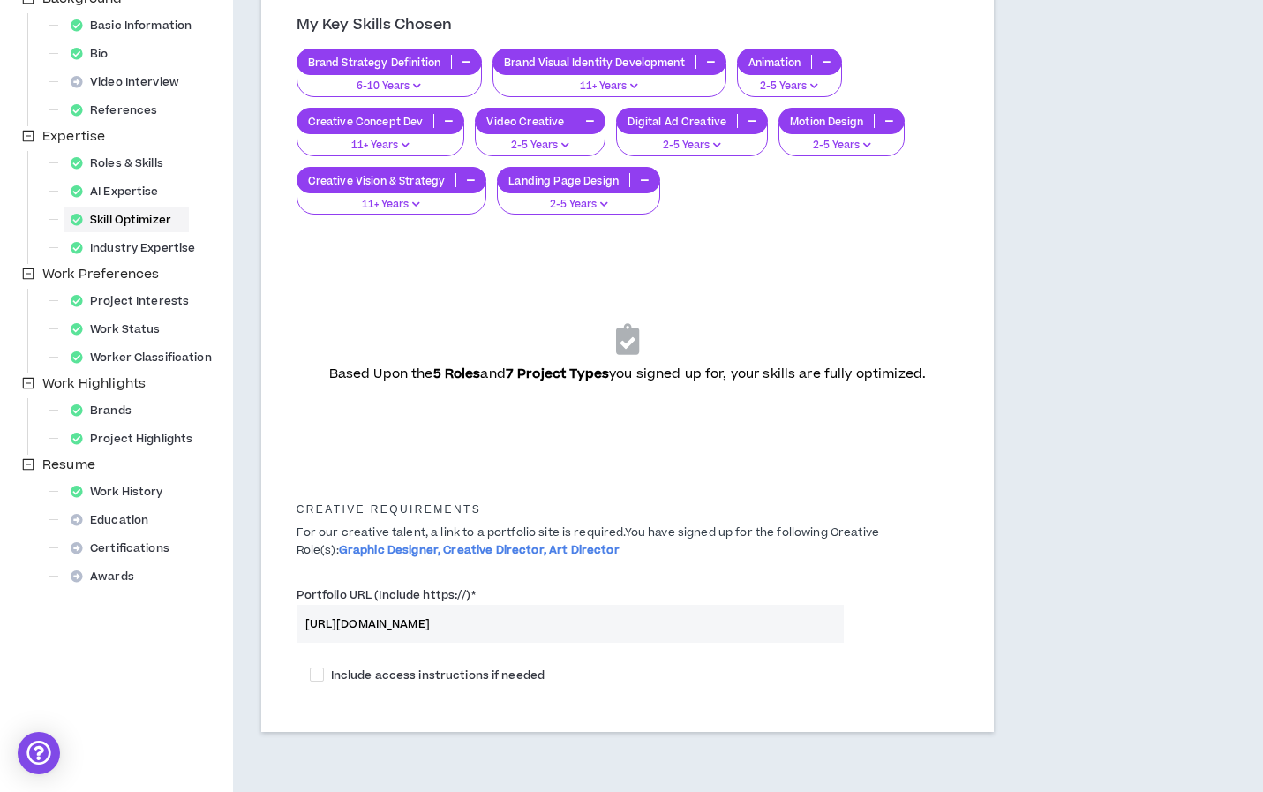
scroll to position [226, 0]
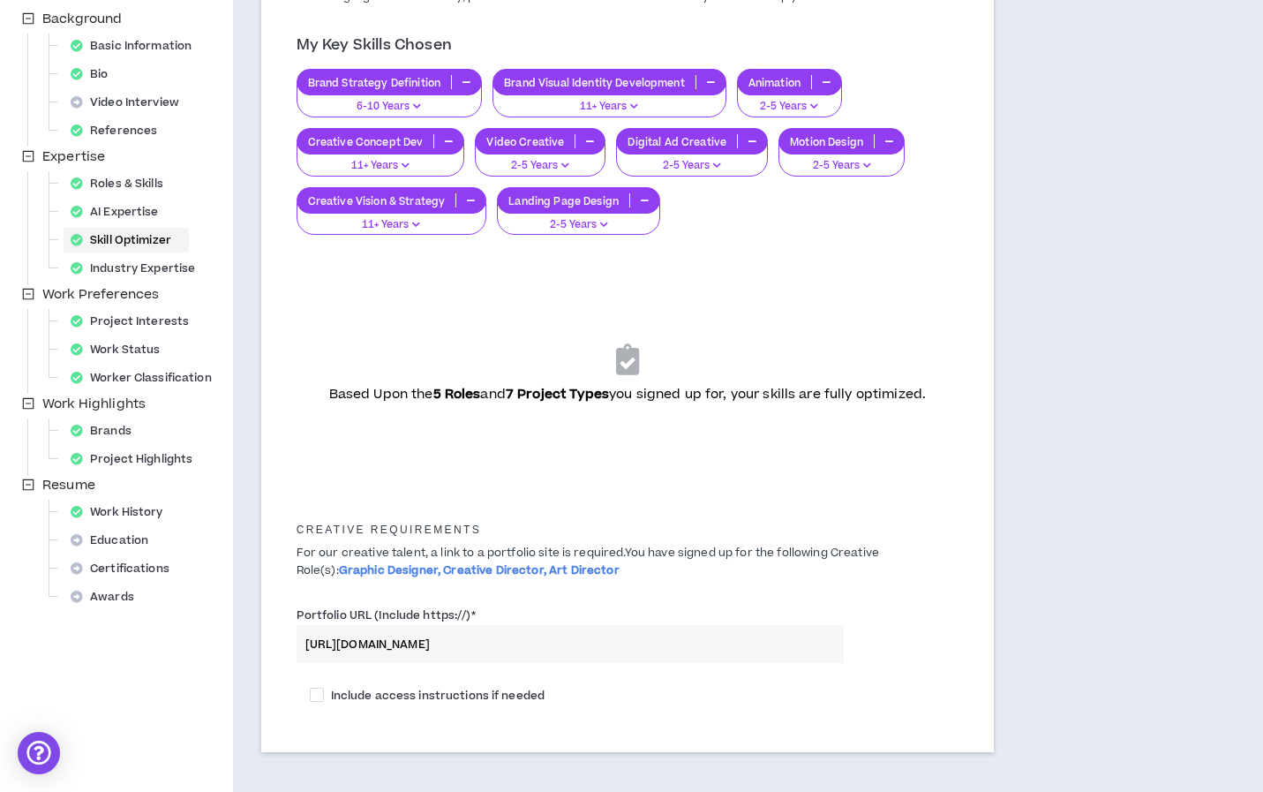
click at [112, 196] on div "Roles & Skills" at bounding box center [101, 185] width 167 height 28
click at [116, 211] on div "AI Expertise" at bounding box center [120, 212] width 113 height 25
select select "*"
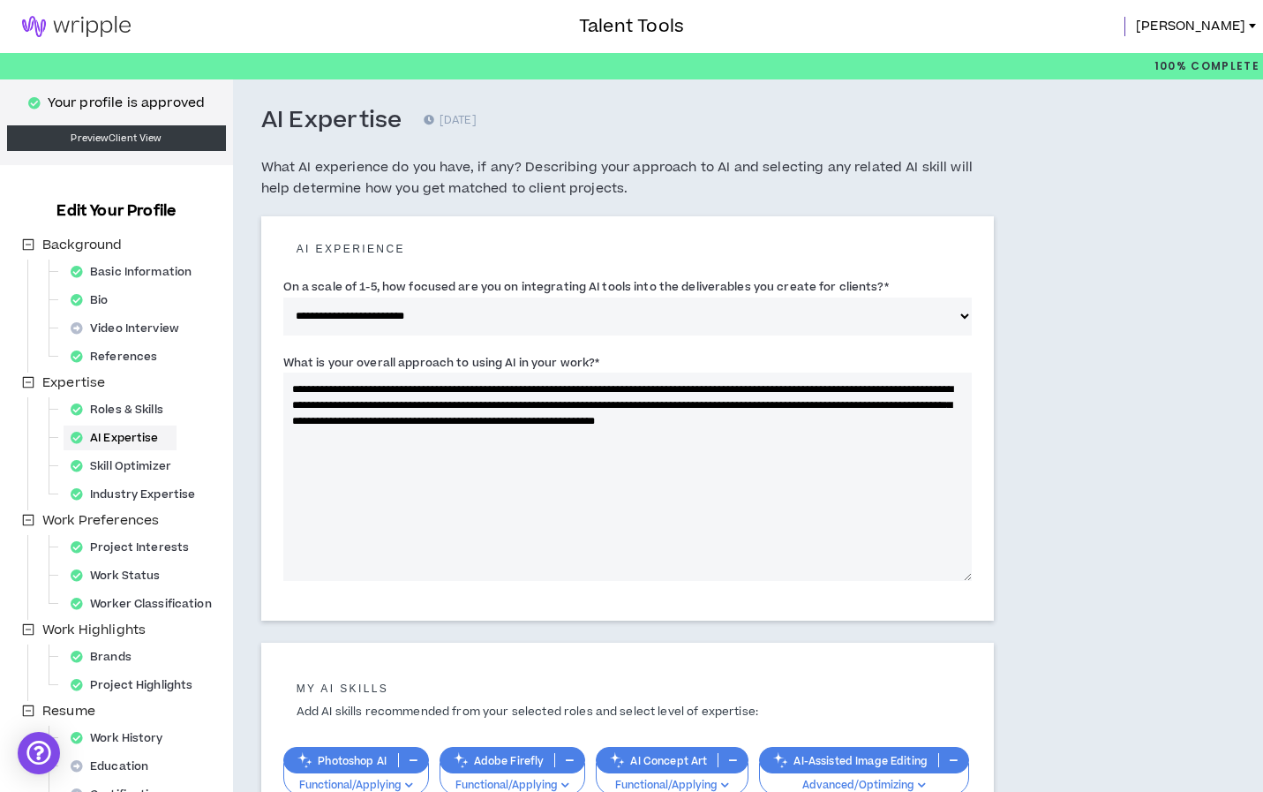
click at [607, 405] on textarea "**********" at bounding box center [627, 477] width 689 height 208
